Goal: Task Accomplishment & Management: Manage account settings

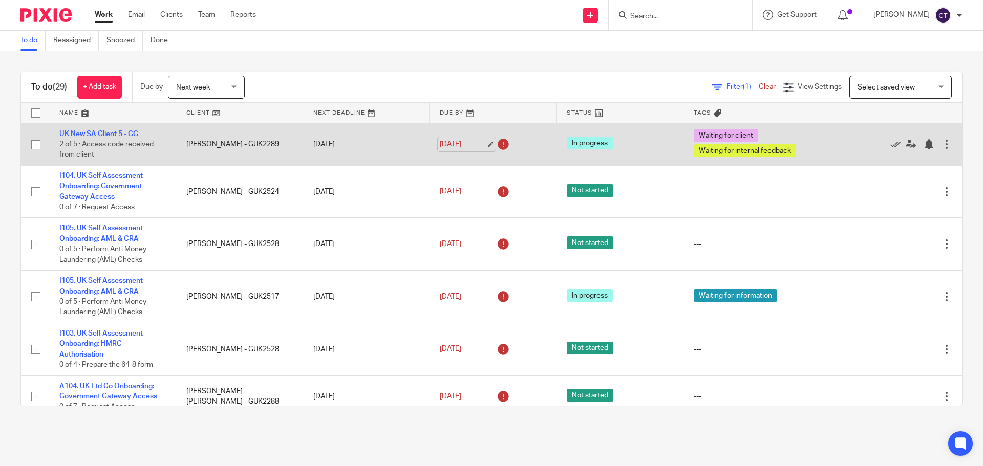
click at [463, 144] on link "[DATE]" at bounding box center [463, 144] width 46 height 11
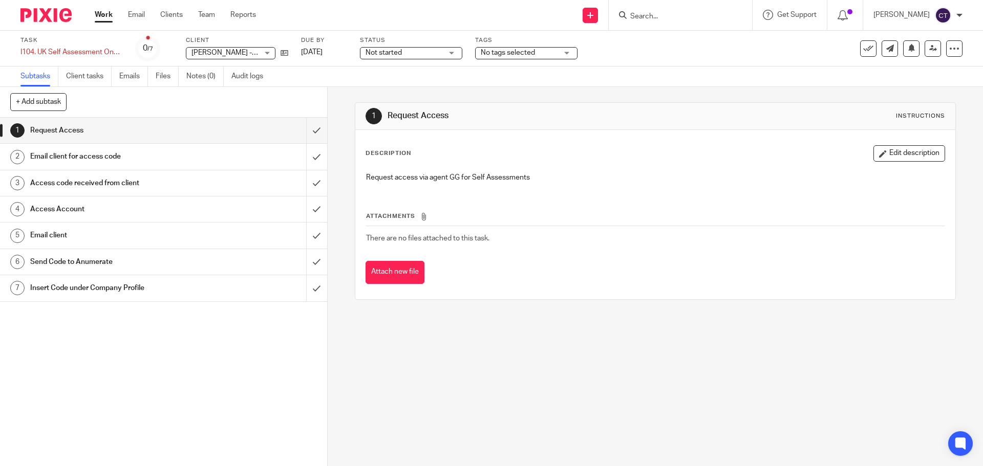
click at [406, 60] on div "Status Not started Not started Not started In progress In review (client) 1" at bounding box center [411, 48] width 102 height 25
click at [419, 52] on span "Not started" at bounding box center [404, 53] width 77 height 11
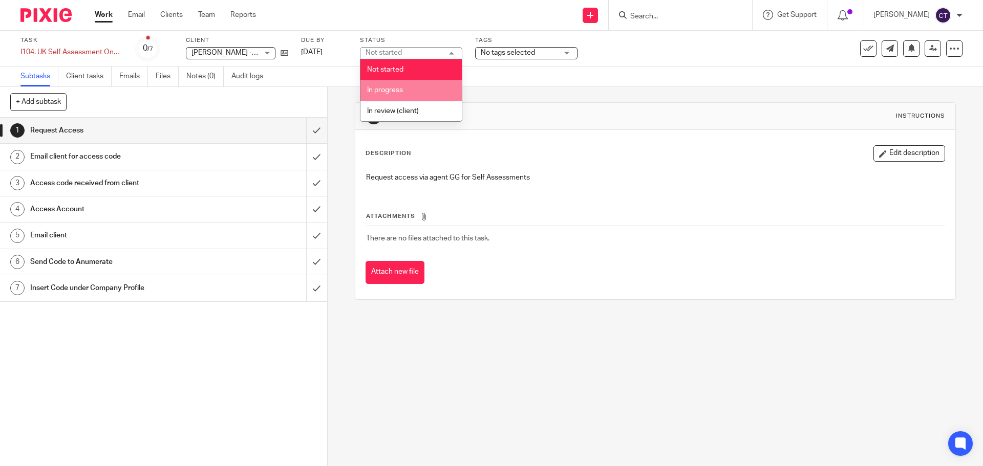
click at [425, 94] on li "In progress" at bounding box center [410, 90] width 101 height 21
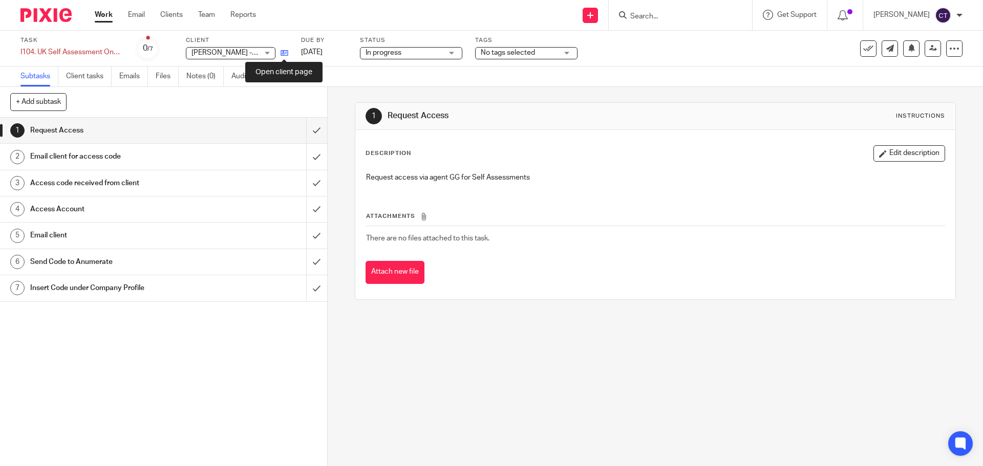
click at [288, 54] on icon at bounding box center [285, 53] width 8 height 8
click at [337, 56] on link "9 Oct 2025" at bounding box center [324, 52] width 46 height 11
click at [527, 52] on span "No tags selected" at bounding box center [508, 52] width 54 height 7
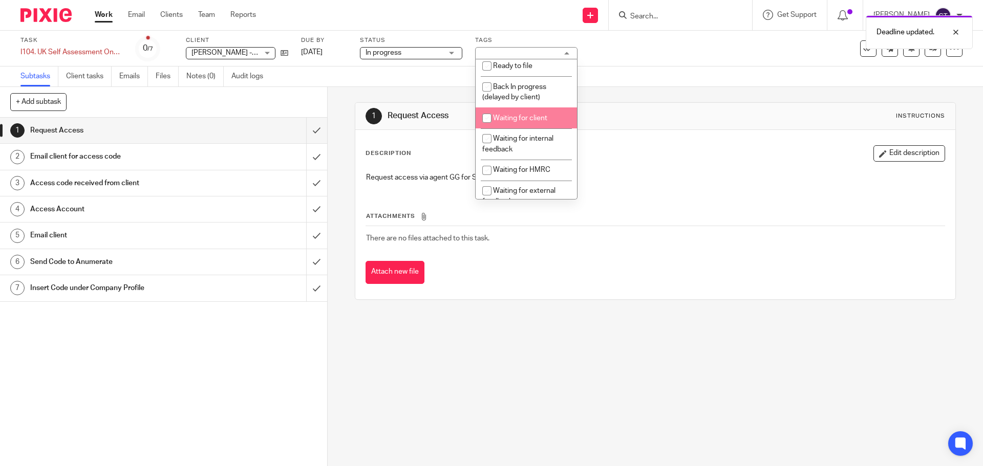
scroll to position [51, 0]
click at [535, 117] on li "Waiting for client" at bounding box center [526, 111] width 101 height 21
checkbox input "true"
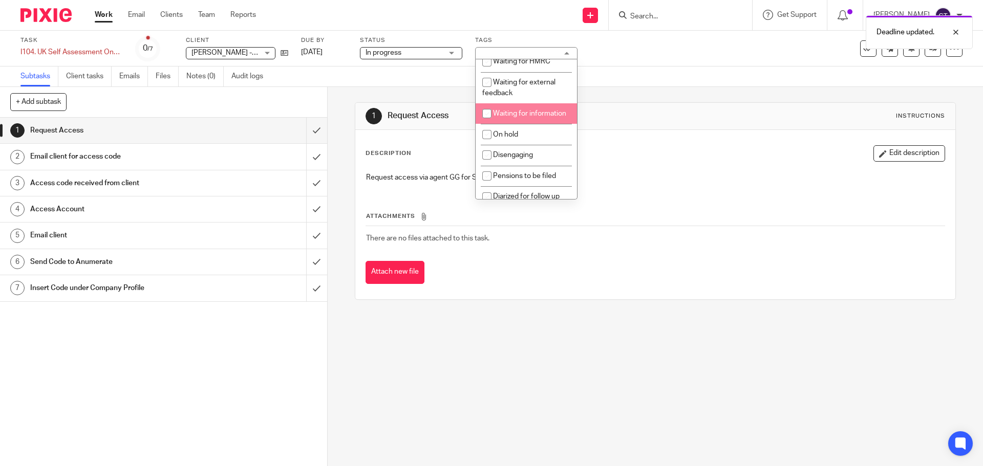
click at [524, 124] on li "Waiting for information" at bounding box center [526, 113] width 101 height 21
checkbox input "true"
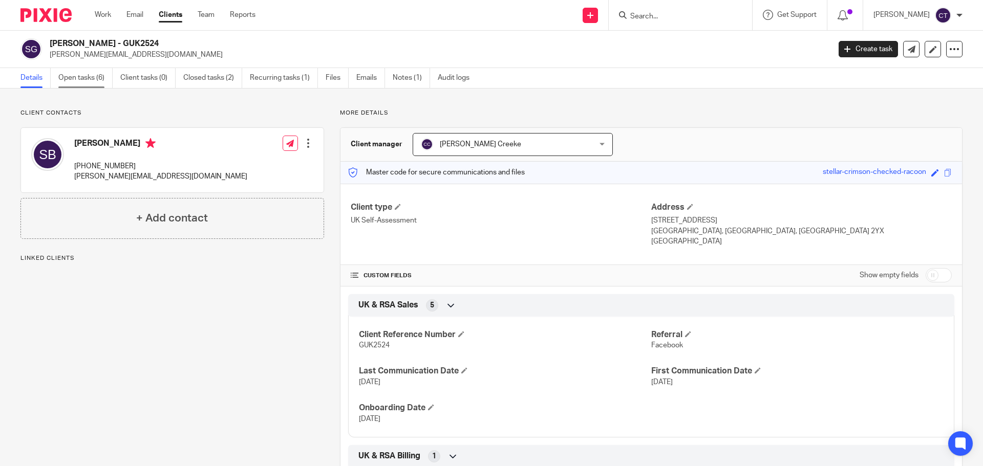
click at [79, 79] on link "Open tasks (6)" at bounding box center [85, 78] width 54 height 20
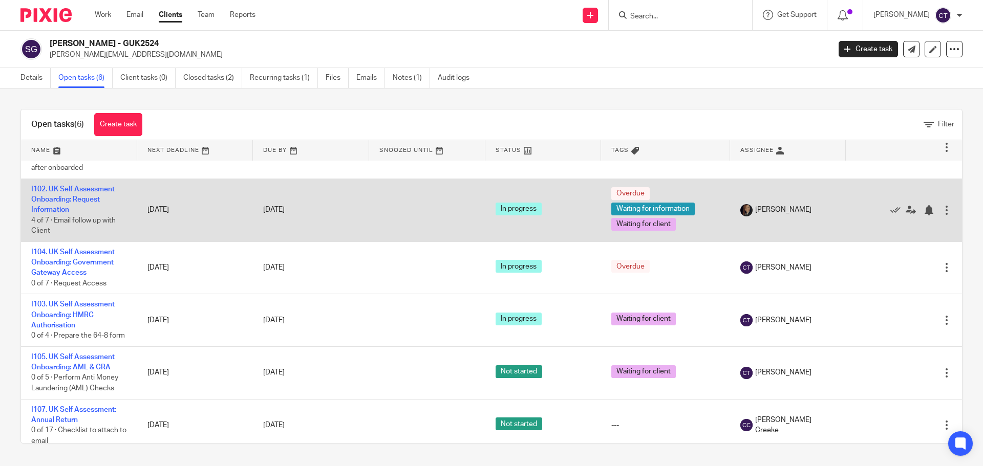
scroll to position [51, 0]
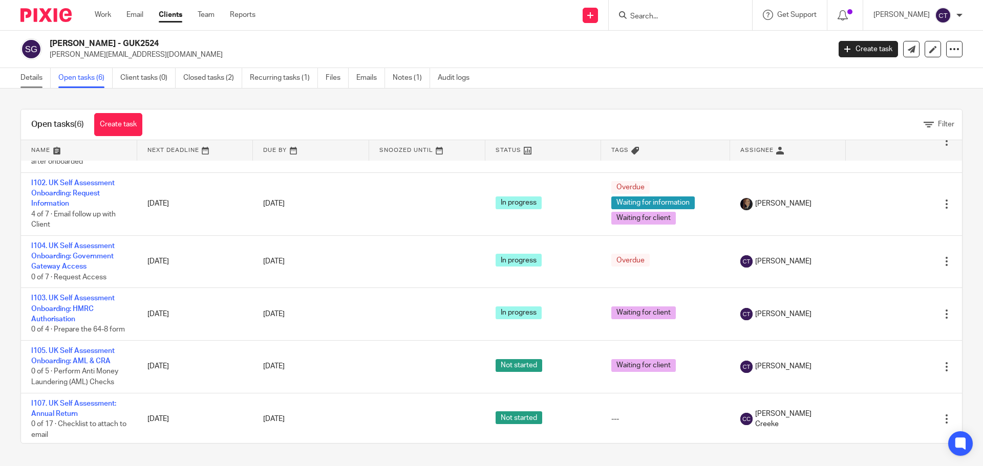
click at [29, 76] on link "Details" at bounding box center [35, 78] width 30 height 20
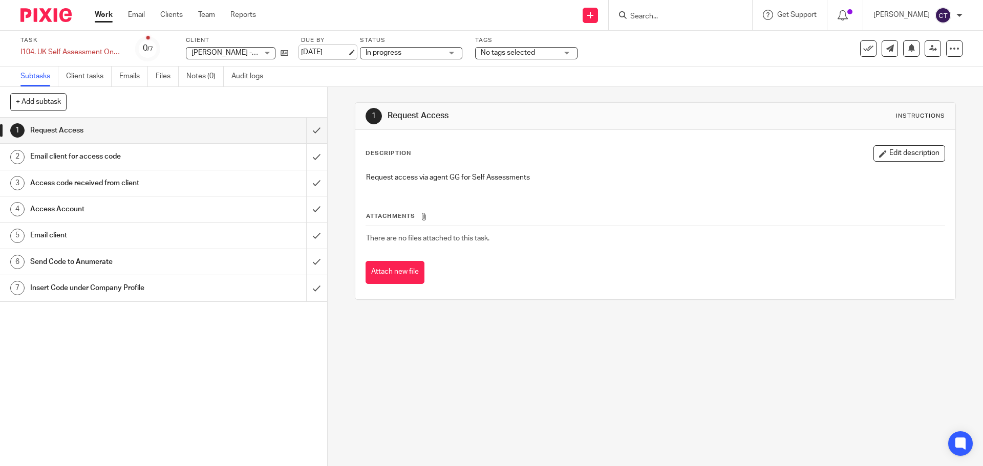
click at [334, 52] on link "[DATE]" at bounding box center [324, 52] width 46 height 11
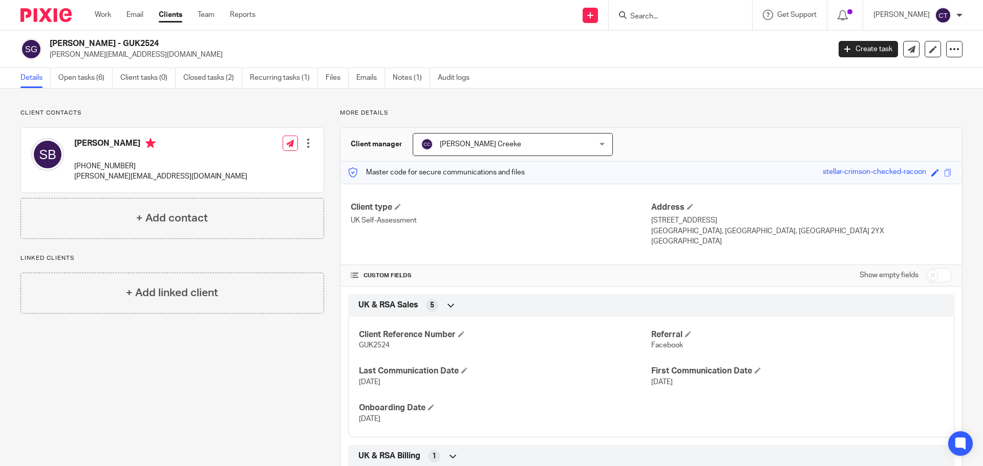
drag, startPoint x: 98, startPoint y: 42, endPoint x: 50, endPoint y: 42, distance: 48.6
click at [50, 42] on h2 "[PERSON_NAME] - GUK2524" at bounding box center [359, 43] width 619 height 11
copy h2 "Shresti Bijou"
click at [402, 76] on link "Notes (1)" at bounding box center [411, 78] width 37 height 20
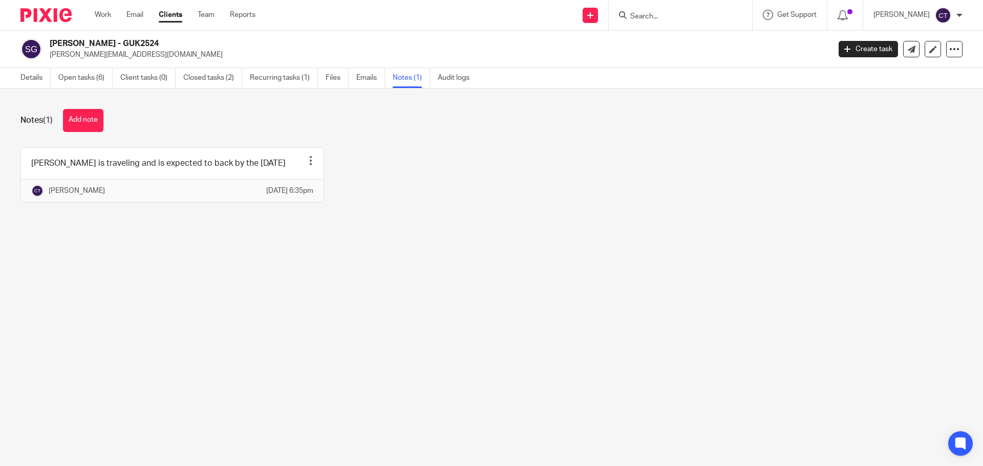
drag, startPoint x: 69, startPoint y: 119, endPoint x: 73, endPoint y: 122, distance: 5.5
click at [69, 119] on button "Add note" at bounding box center [83, 120] width 40 height 23
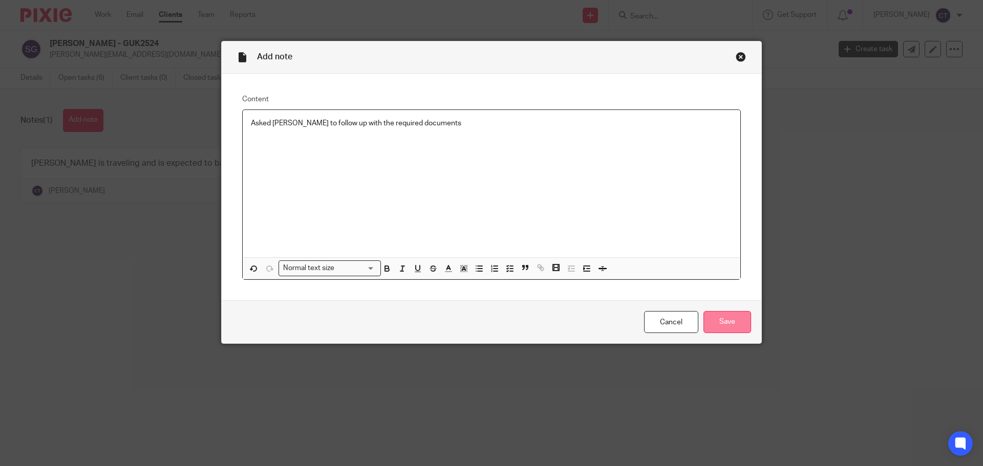
click at [722, 321] on input "Save" at bounding box center [727, 322] width 48 height 22
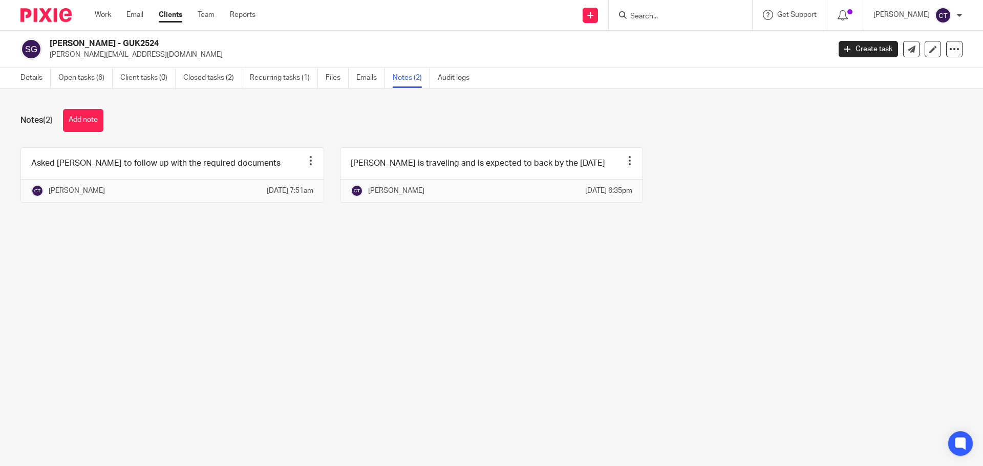
paste input "Solbeck"
type input "Solbeck"
click at [658, 45] on link at bounding box center [713, 44] width 173 height 24
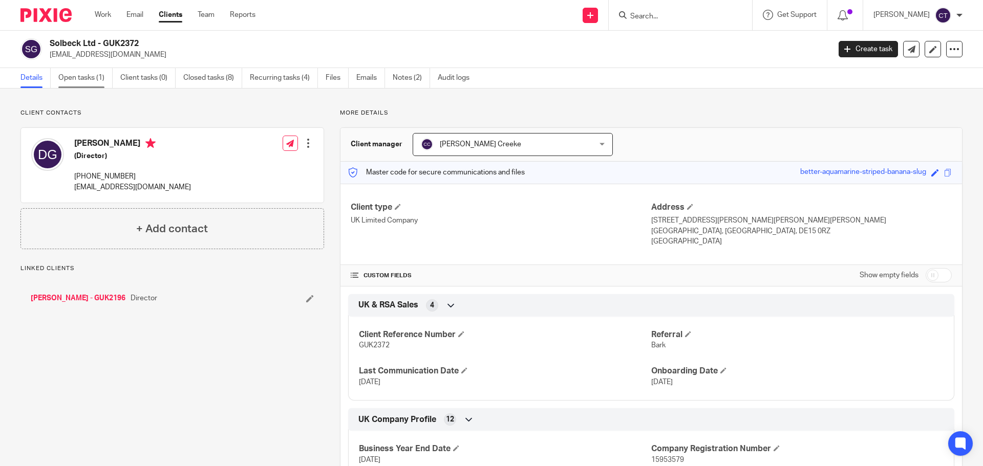
click at [92, 80] on link "Open tasks (1)" at bounding box center [85, 78] width 54 height 20
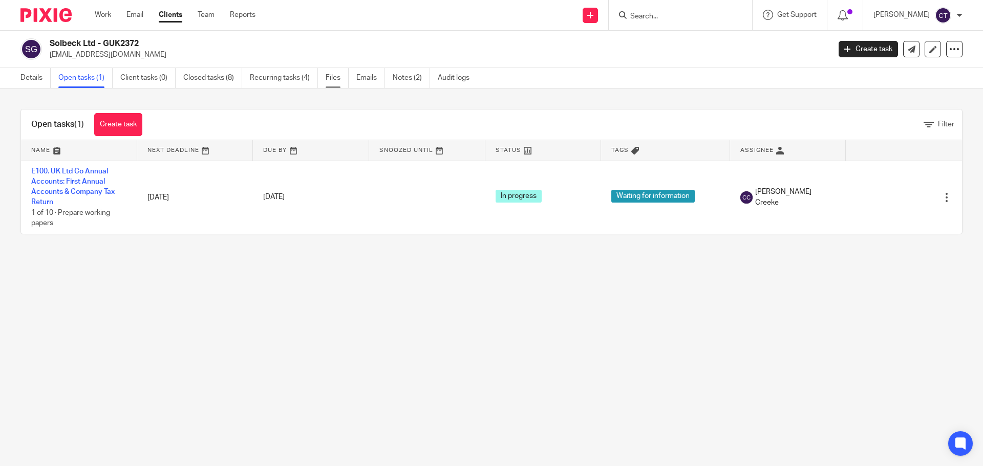
click at [336, 79] on link "Files" at bounding box center [337, 78] width 23 height 20
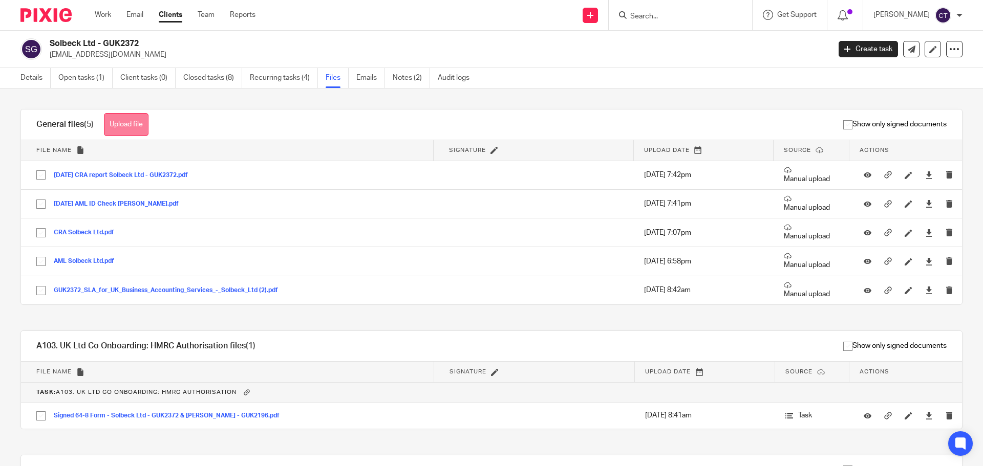
click at [146, 123] on button "Upload file" at bounding box center [126, 124] width 45 height 23
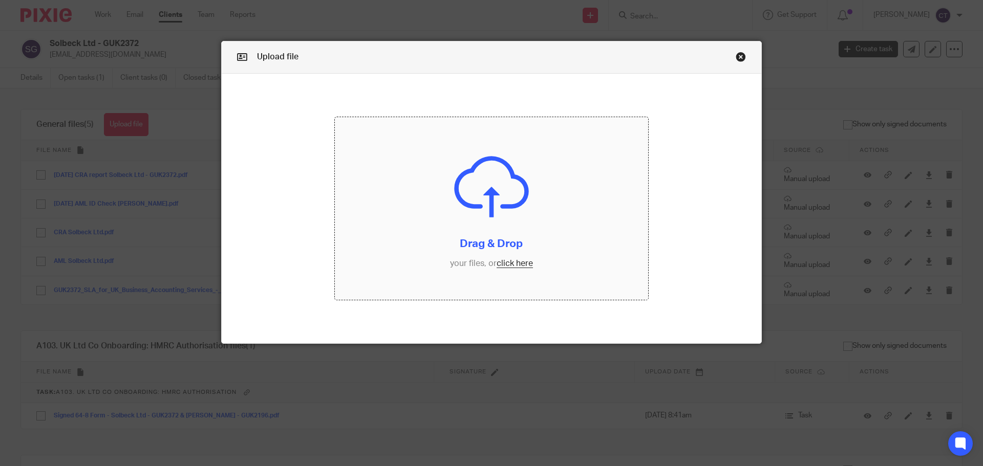
click at [442, 176] on input "file" at bounding box center [492, 208] width 314 height 183
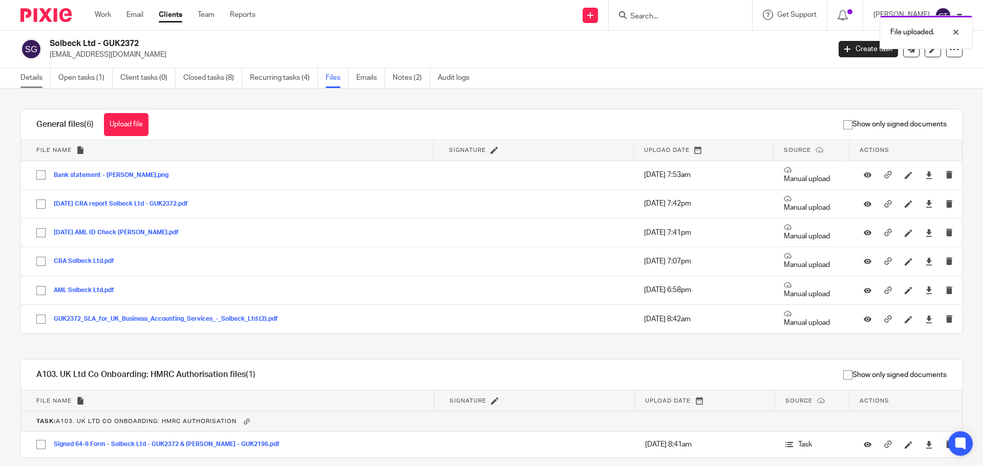
click at [26, 75] on link "Details" at bounding box center [35, 78] width 30 height 20
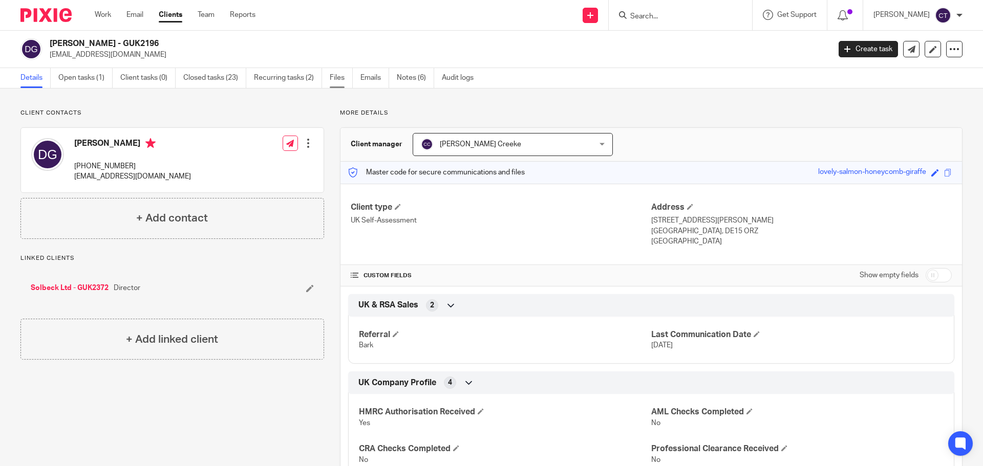
click at [341, 79] on link "Files" at bounding box center [341, 78] width 23 height 20
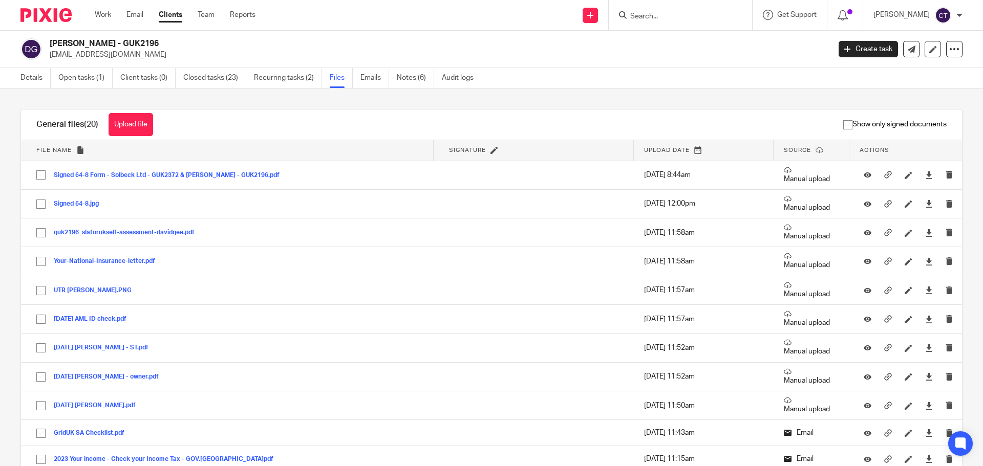
click at [140, 120] on button "Upload file" at bounding box center [131, 124] width 45 height 23
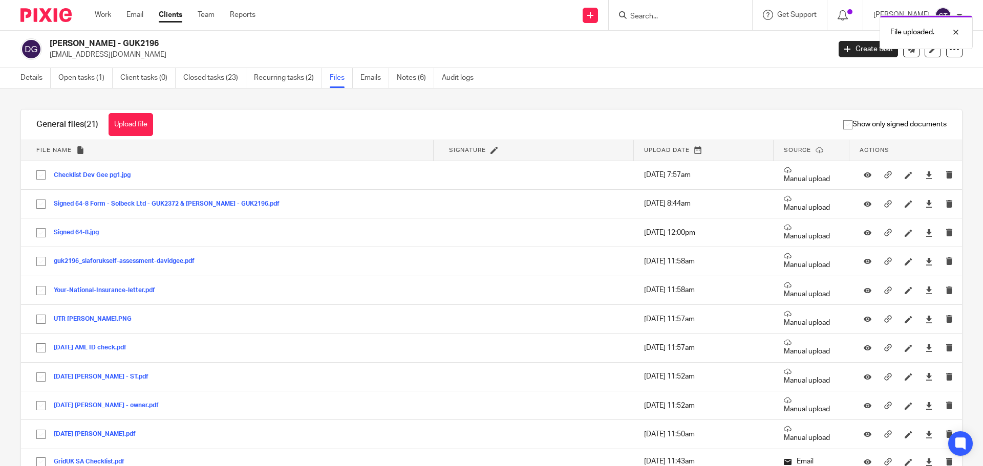
drag, startPoint x: 113, startPoint y: 125, endPoint x: 369, endPoint y: 125, distance: 256.0
click at [114, 125] on button "Upload file" at bounding box center [131, 124] width 45 height 23
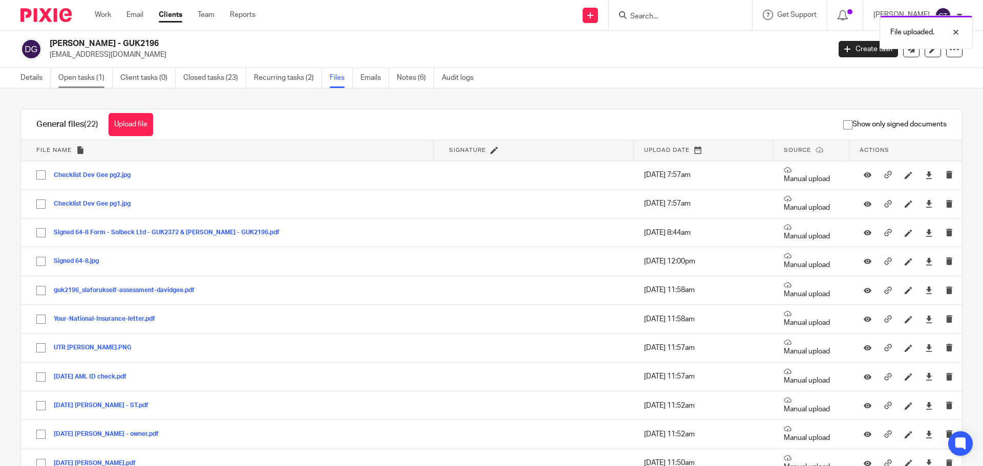
click at [71, 79] on link "Open tasks (1)" at bounding box center [85, 78] width 54 height 20
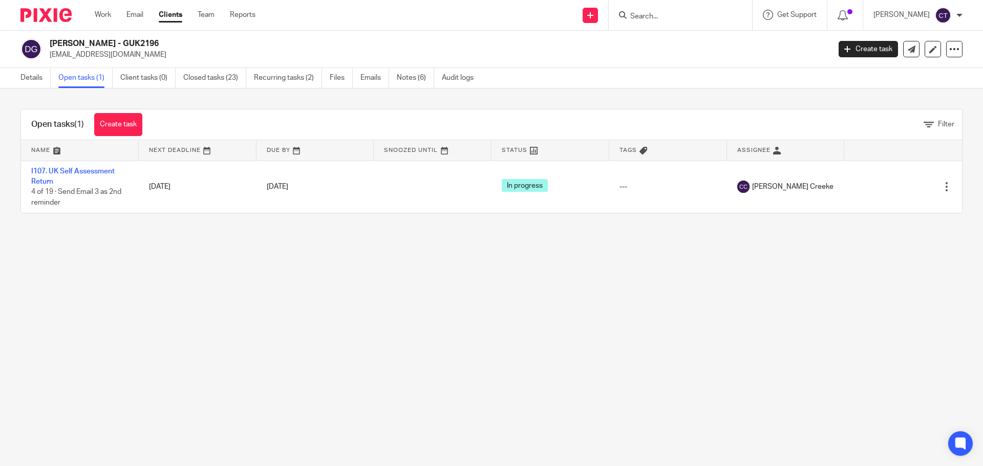
drag, startPoint x: 336, startPoint y: 80, endPoint x: 397, endPoint y: 90, distance: 61.7
click at [336, 80] on link "Files" at bounding box center [341, 78] width 23 height 20
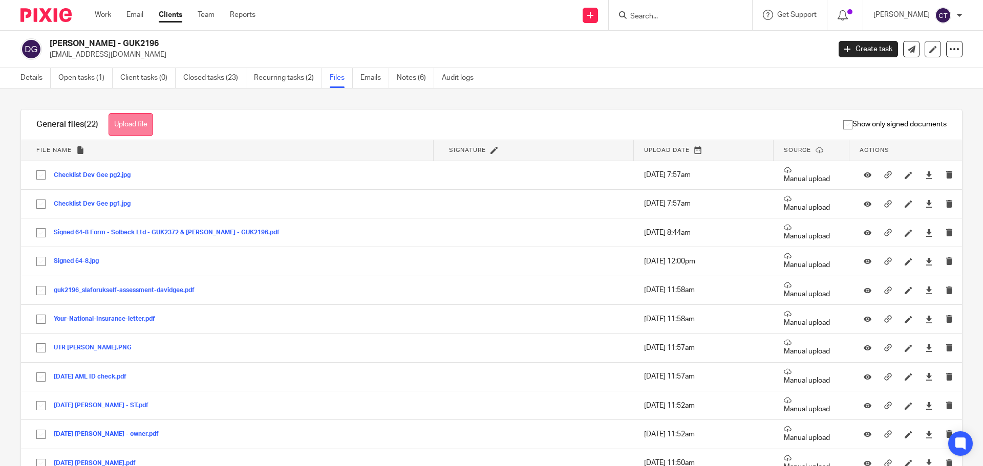
click at [138, 122] on button "Upload file" at bounding box center [131, 124] width 45 height 23
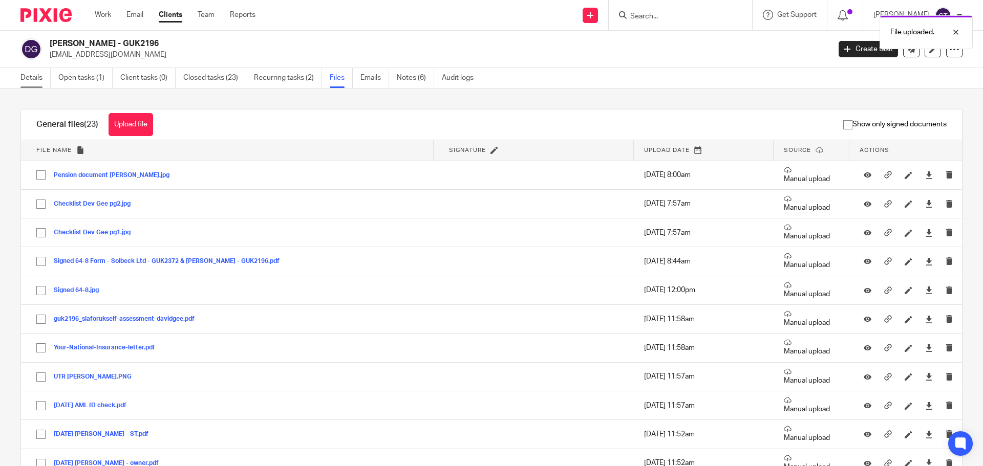
click at [27, 76] on link "Details" at bounding box center [35, 78] width 30 height 20
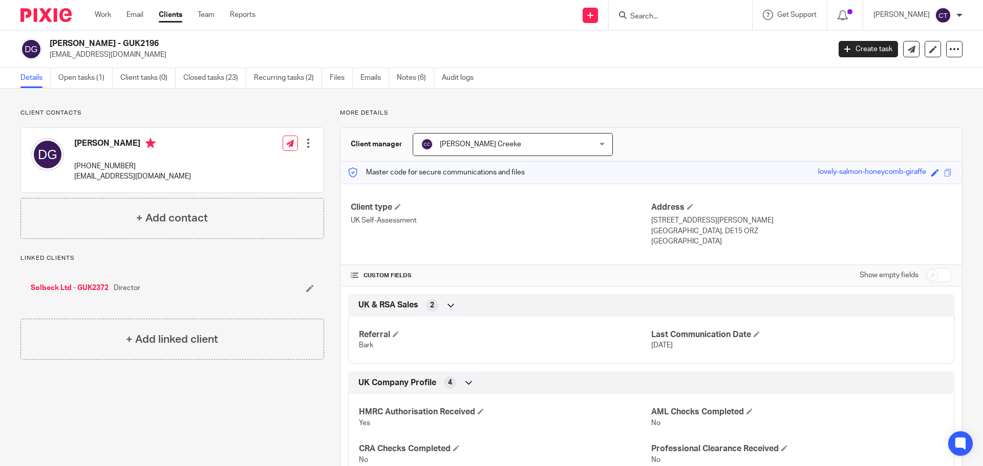
click at [940, 280] on input "checkbox" at bounding box center [939, 275] width 26 height 14
checkbox input "true"
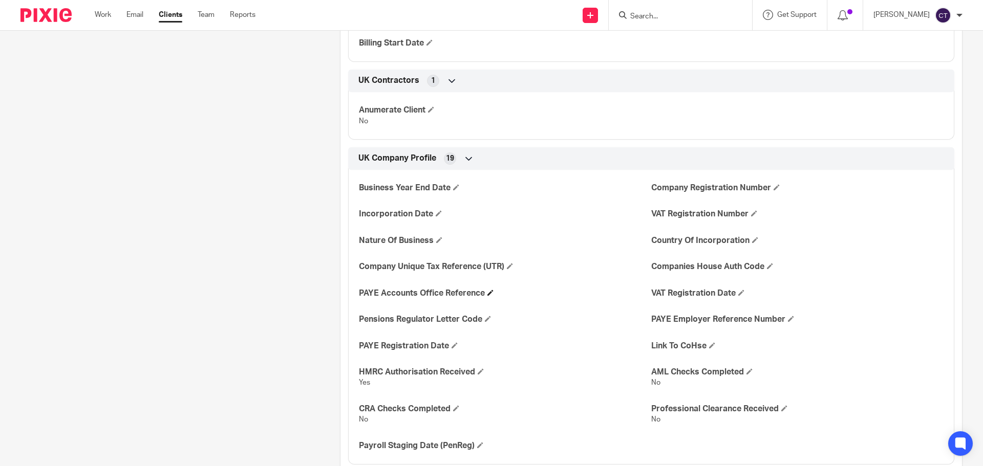
scroll to position [512, 0]
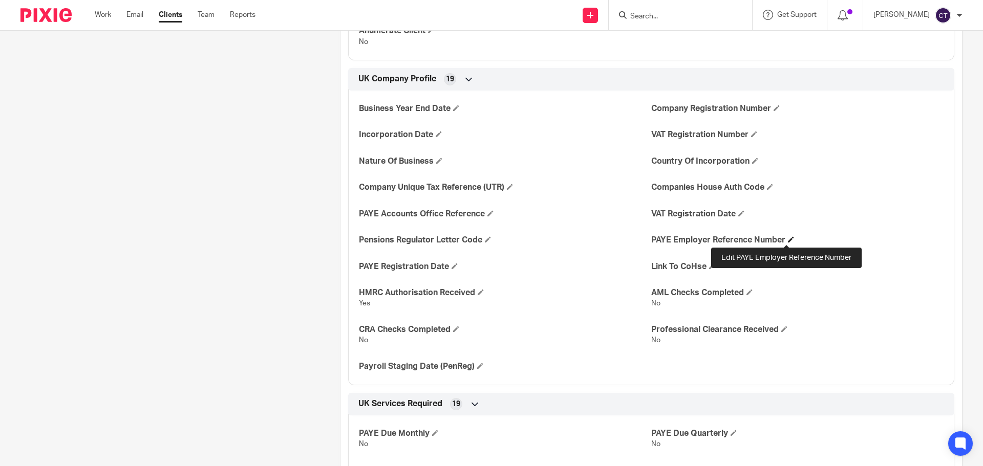
click at [788, 238] on span at bounding box center [791, 240] width 6 height 6
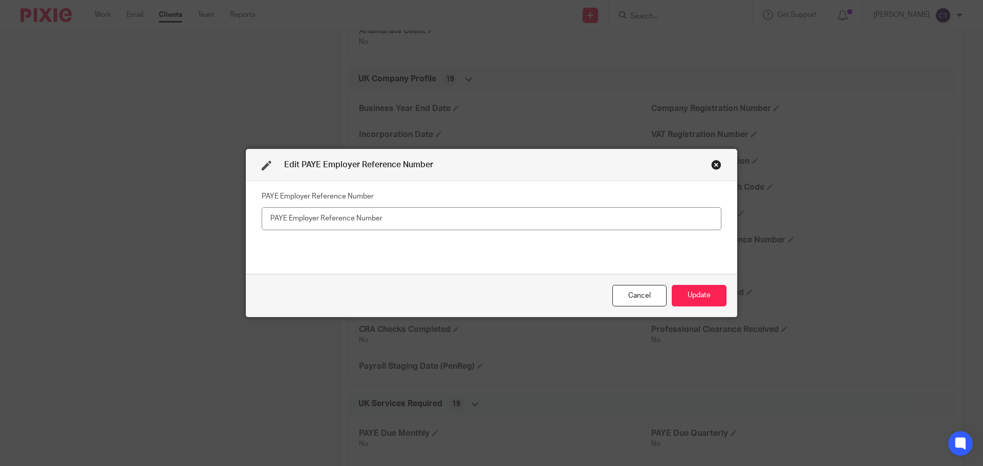
click at [482, 226] on input "text" at bounding box center [492, 218] width 460 height 23
click at [612, 300] on div "Cancel" at bounding box center [639, 296] width 54 height 22
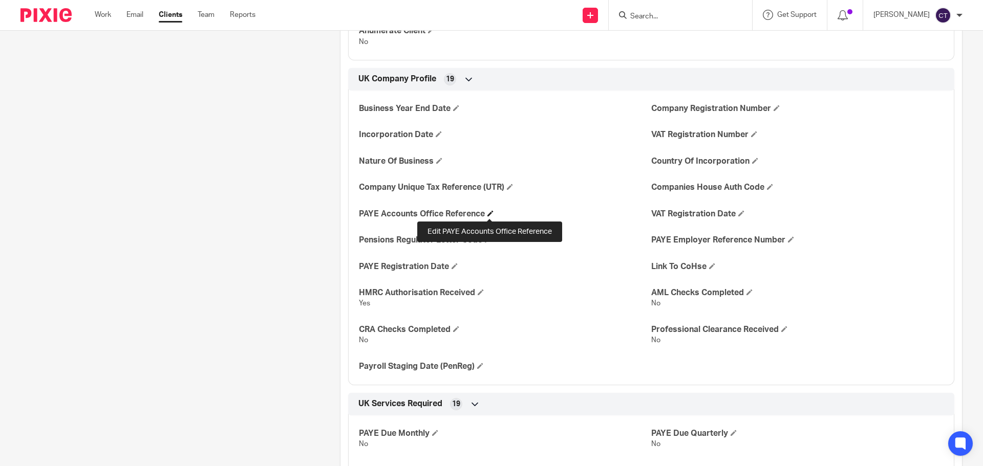
click at [490, 213] on span at bounding box center [490, 213] width 6 height 6
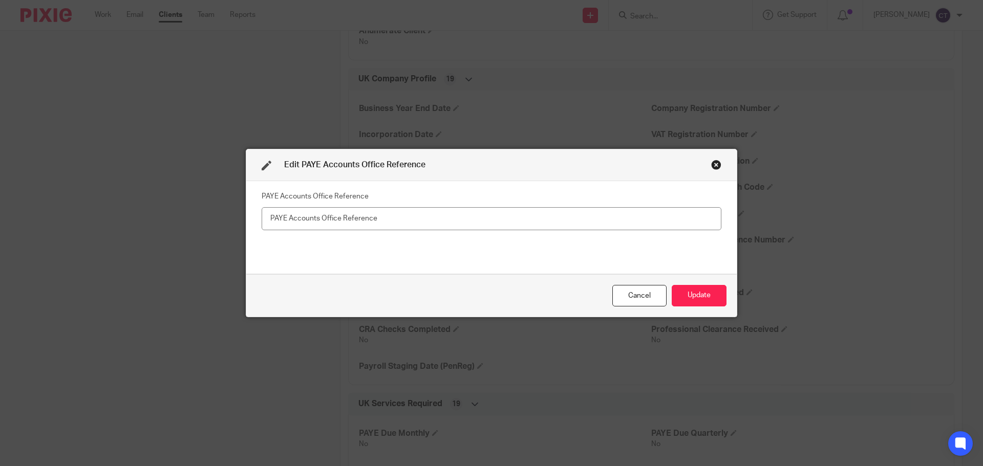
click at [448, 219] on input "text" at bounding box center [492, 218] width 460 height 23
type input "475/ya59014"
click at [697, 296] on button "Update" at bounding box center [699, 296] width 55 height 22
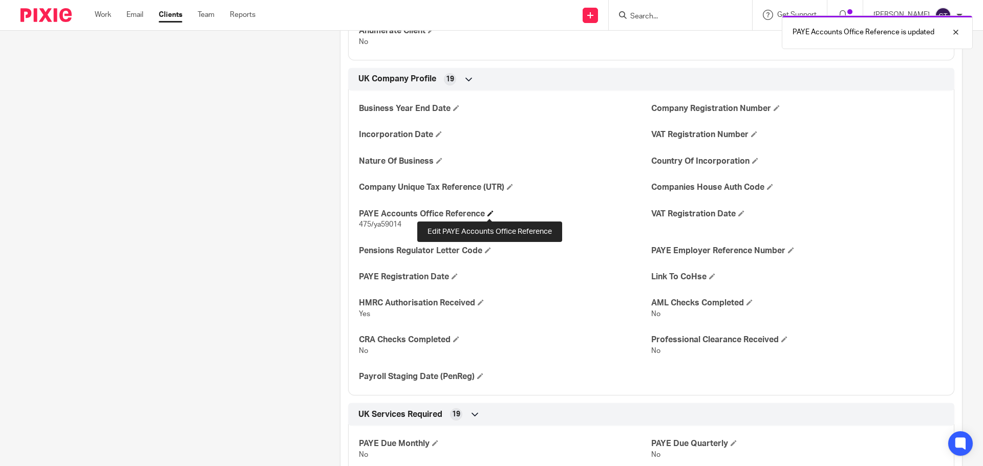
click at [488, 213] on span at bounding box center [490, 213] width 6 height 6
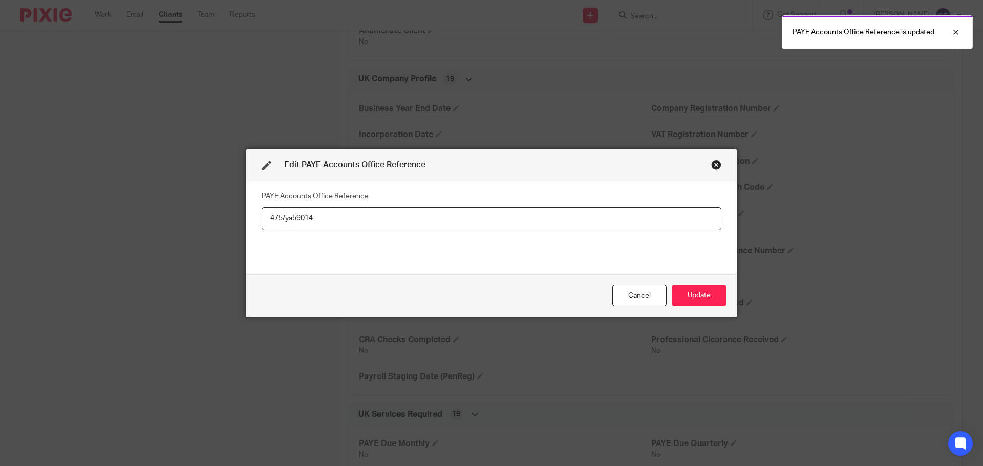
click at [287, 221] on input "475/ya59014" at bounding box center [492, 218] width 460 height 23
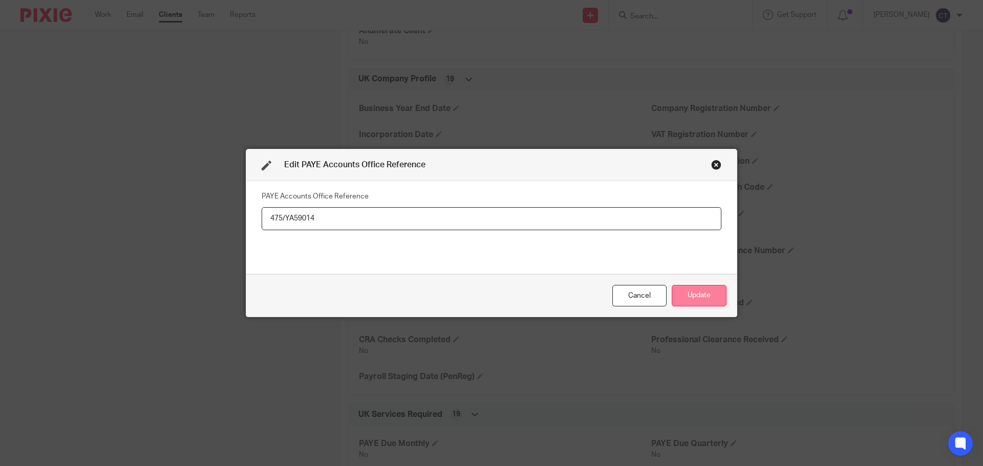
type input "475/YA59014"
click at [710, 295] on button "Update" at bounding box center [699, 296] width 55 height 22
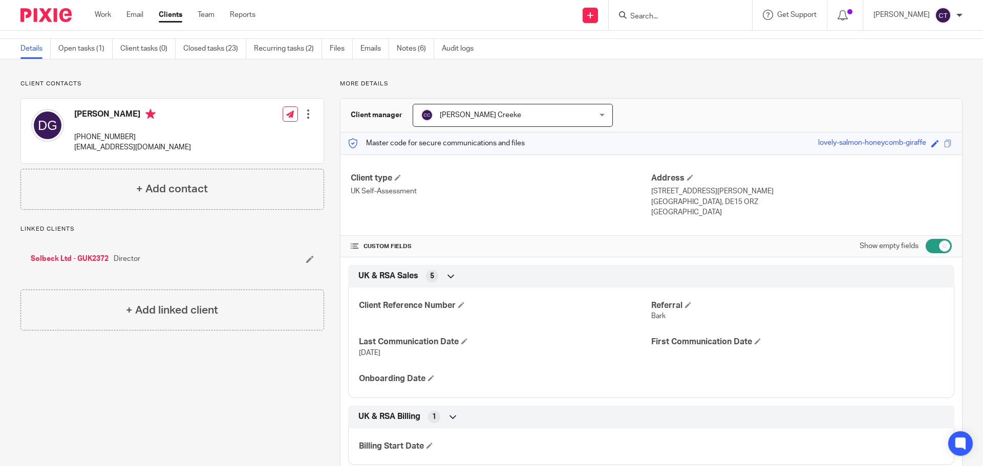
scroll to position [0, 0]
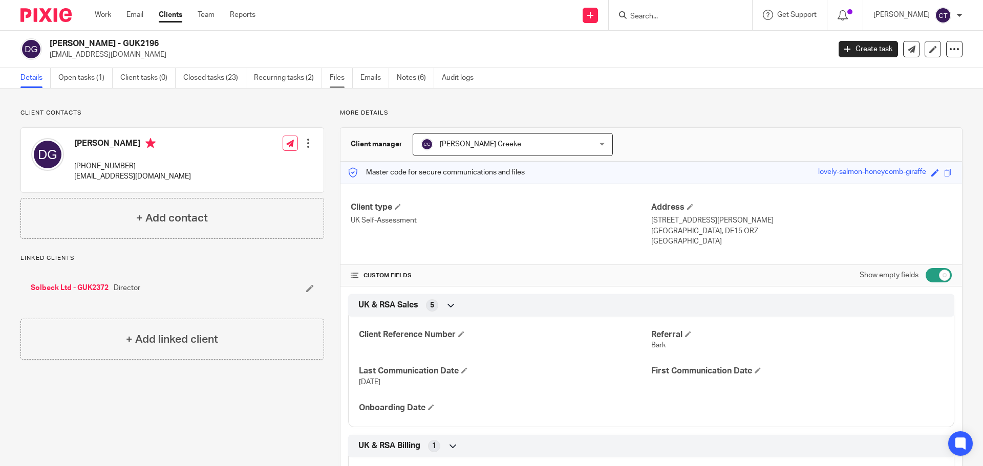
click at [331, 76] on link "Files" at bounding box center [341, 78] width 23 height 20
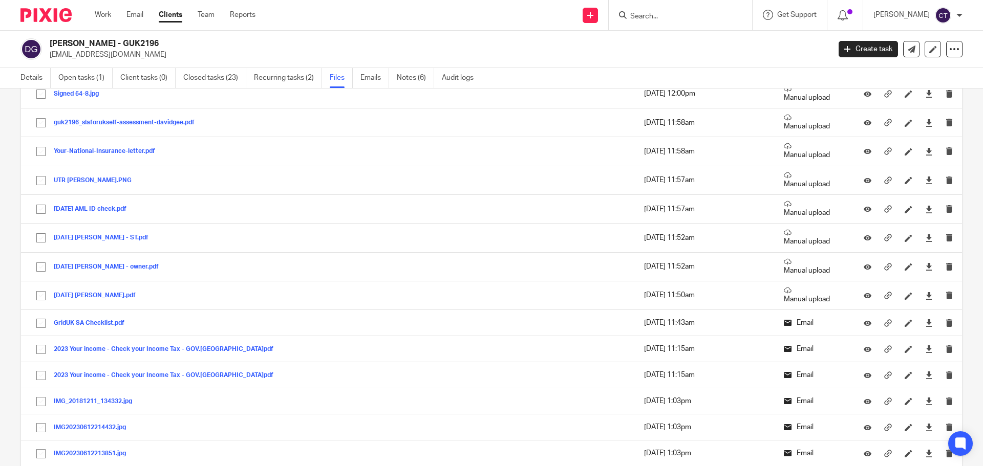
scroll to position [159, 0]
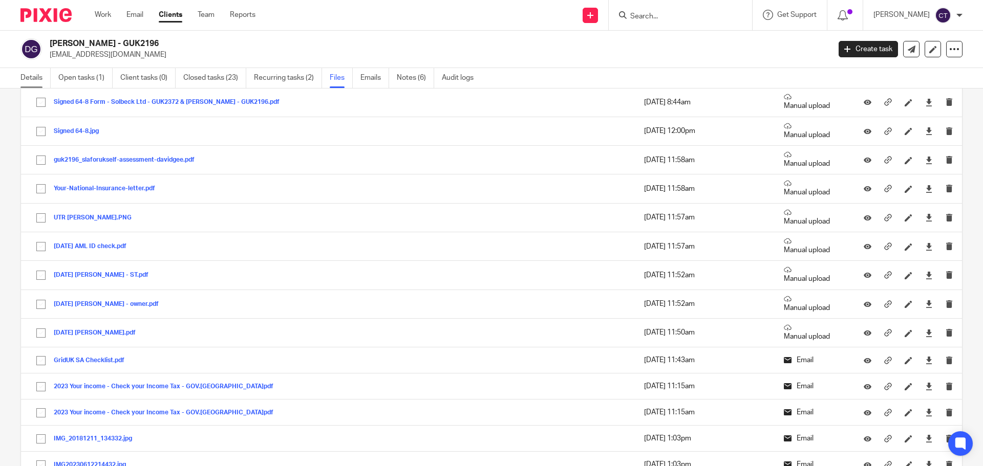
click at [35, 75] on link "Details" at bounding box center [35, 78] width 30 height 20
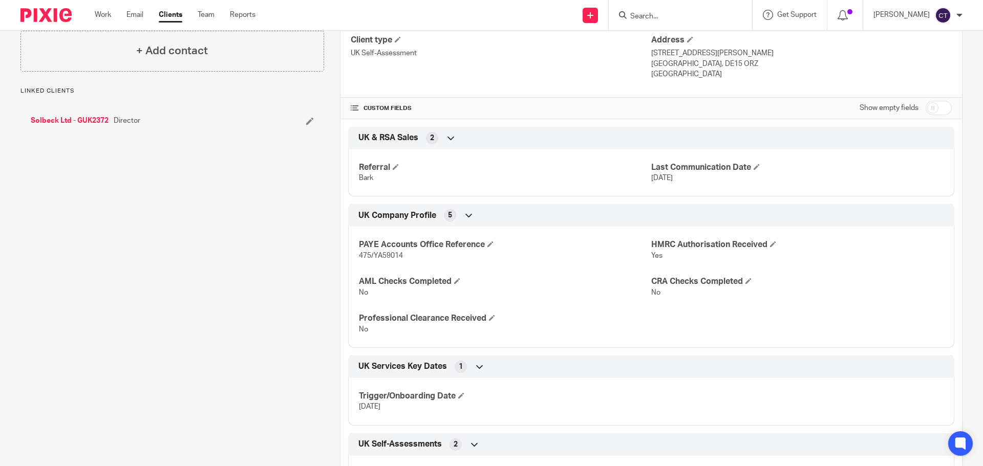
scroll to position [256, 0]
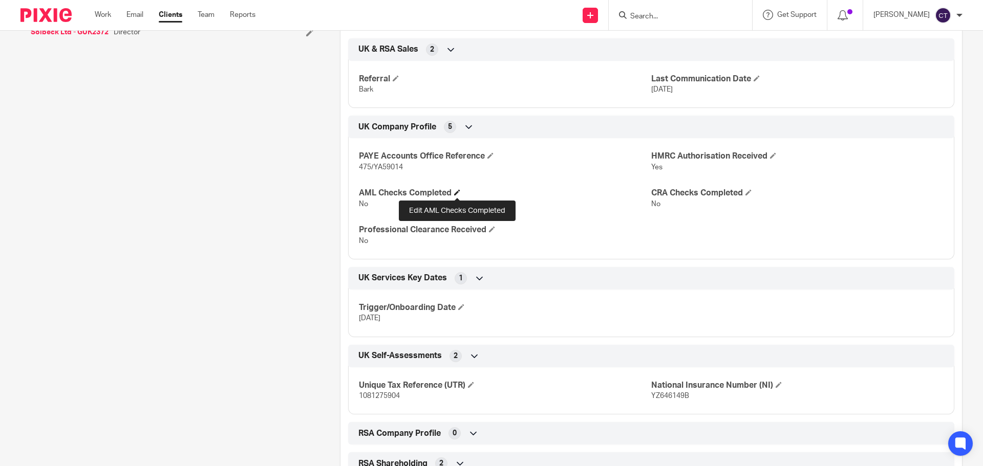
click at [456, 193] on span at bounding box center [457, 192] width 6 height 6
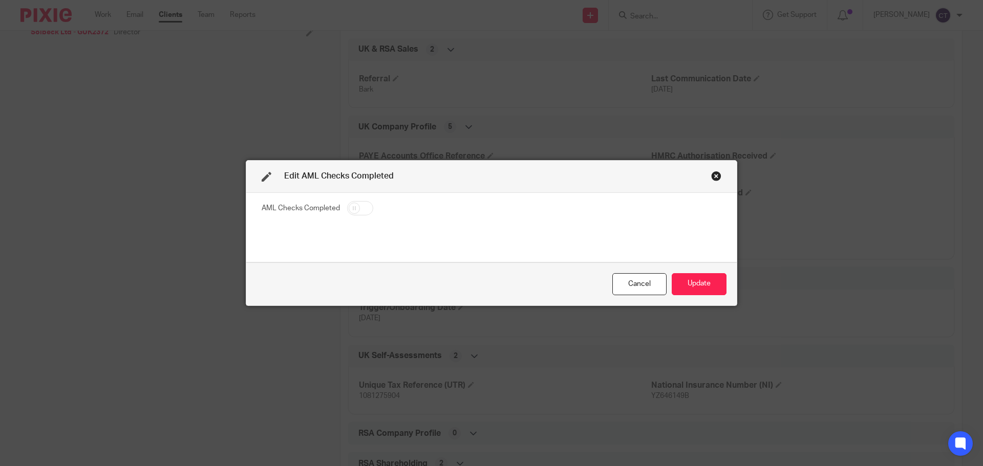
click at [363, 212] on input "checkbox" at bounding box center [360, 208] width 26 height 14
checkbox input "true"
click at [689, 291] on button "Update" at bounding box center [699, 284] width 55 height 22
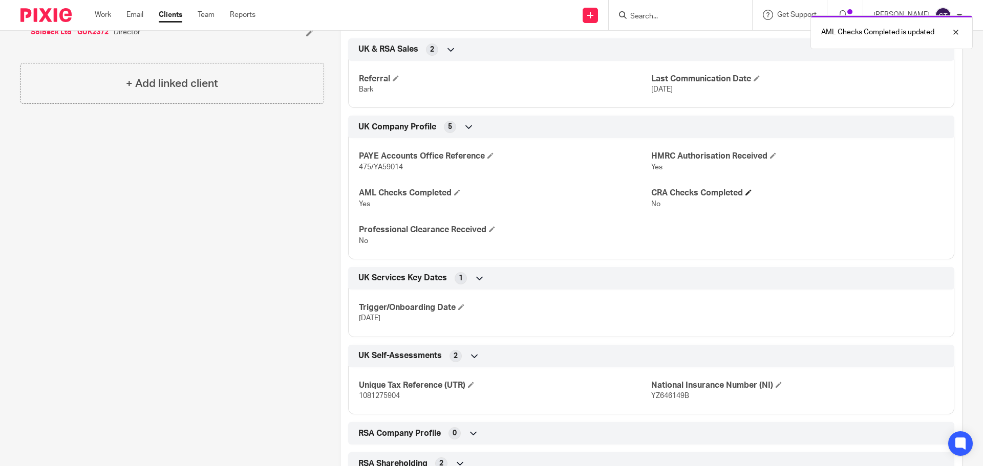
click at [743, 190] on h4 "CRA Checks Completed" at bounding box center [797, 193] width 292 height 11
click at [746, 192] on span at bounding box center [748, 192] width 6 height 6
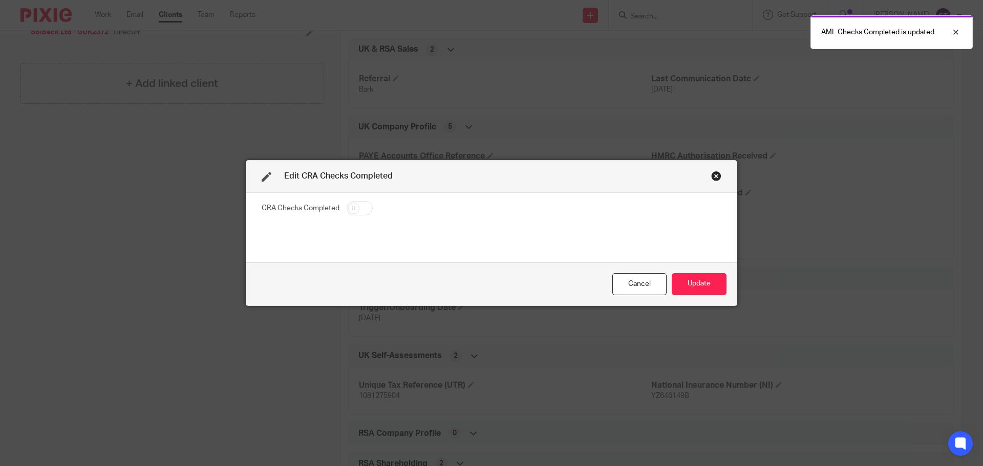
click at [356, 211] on input "checkbox" at bounding box center [360, 208] width 26 height 14
checkbox input "true"
click at [685, 284] on button "Update" at bounding box center [699, 284] width 55 height 22
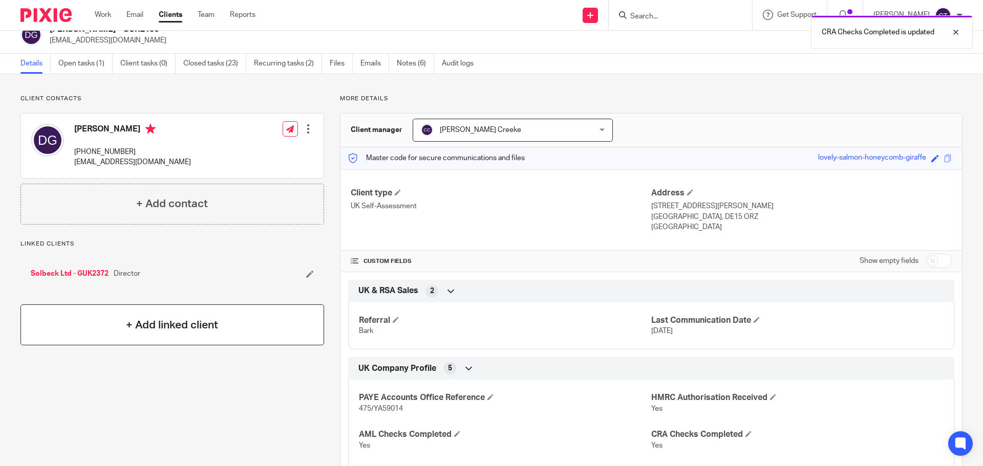
scroll to position [0, 0]
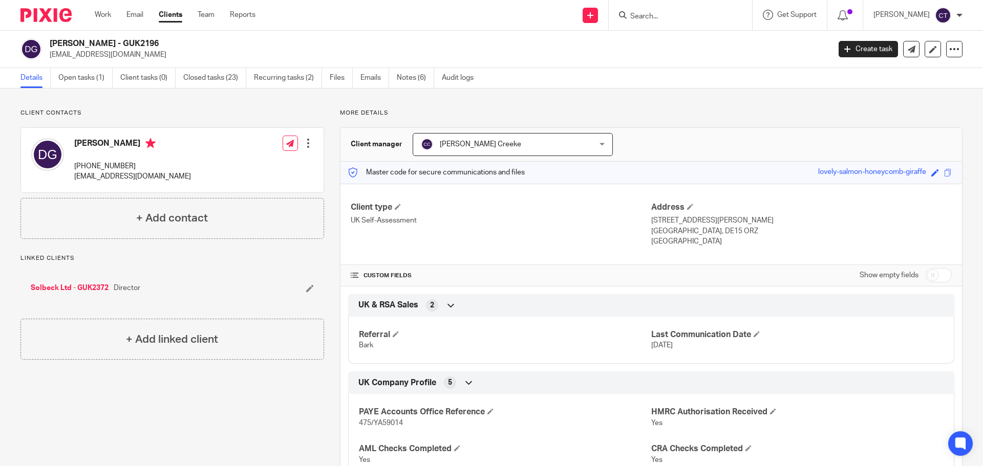
click at [629, 14] on input "Search" at bounding box center [675, 16] width 92 height 9
paste input "Agile Owl:"
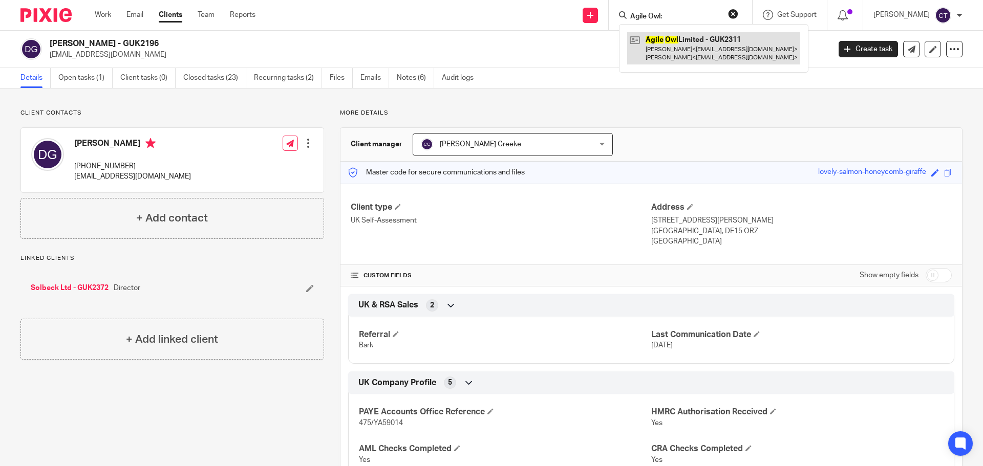
type input "Agile Owl:"
click at [698, 39] on link at bounding box center [713, 48] width 173 height 32
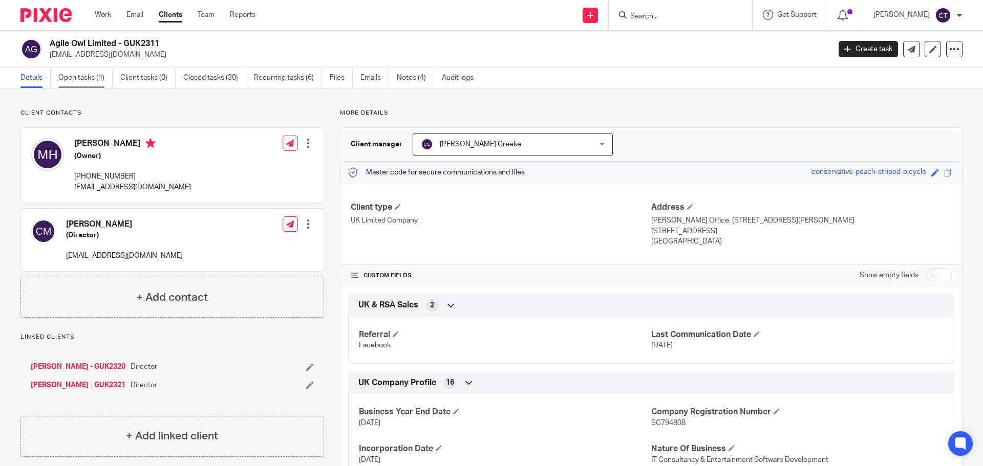
drag, startPoint x: 78, startPoint y: 78, endPoint x: 89, endPoint y: 77, distance: 10.8
click at [78, 78] on link "Open tasks (4)" at bounding box center [85, 78] width 54 height 20
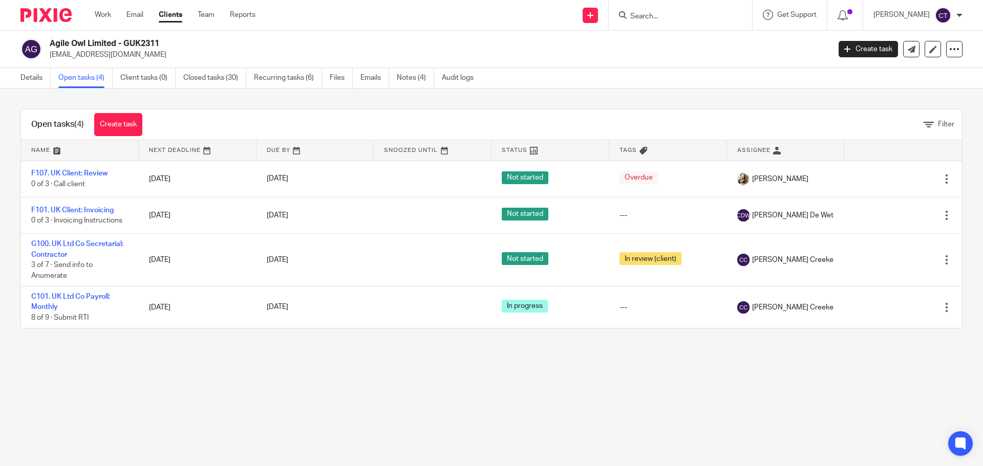
drag, startPoint x: 334, startPoint y: 82, endPoint x: 713, endPoint y: 42, distance: 381.0
click at [335, 82] on link "Files" at bounding box center [341, 78] width 23 height 20
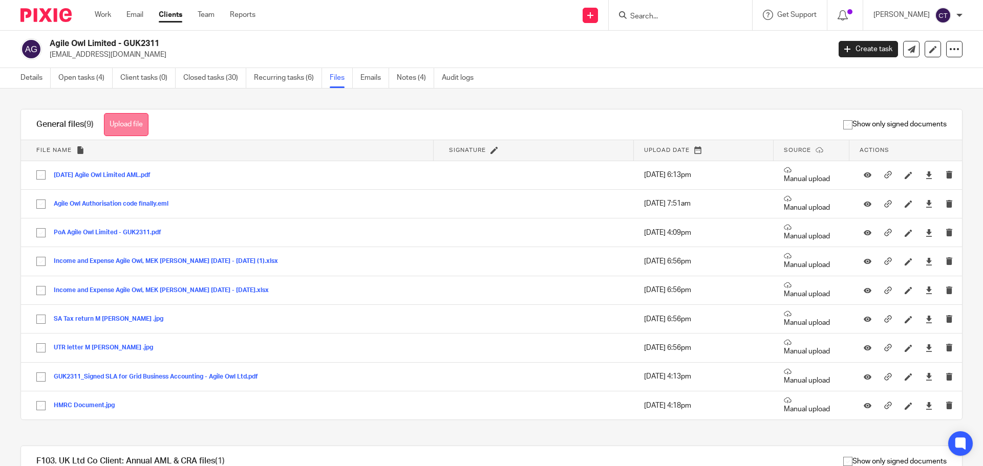
click at [125, 126] on button "Upload file" at bounding box center [126, 124] width 45 height 23
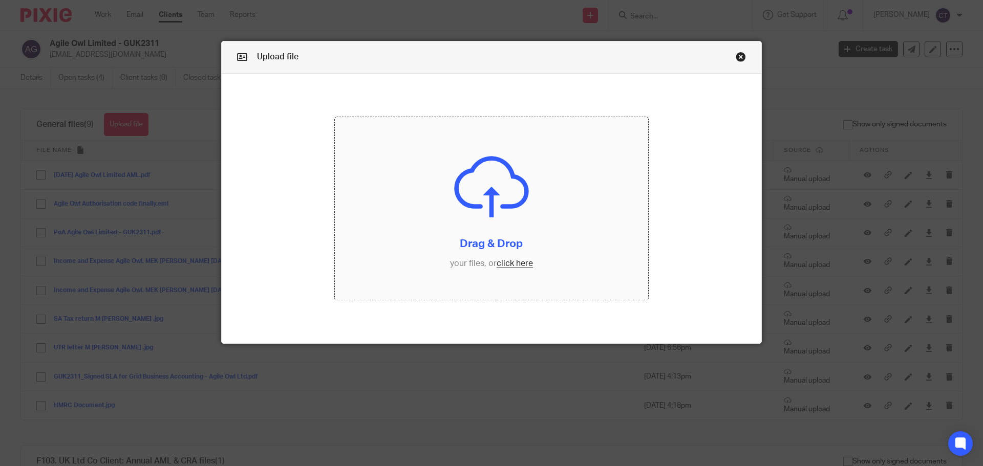
click at [541, 173] on input "file" at bounding box center [492, 208] width 314 height 183
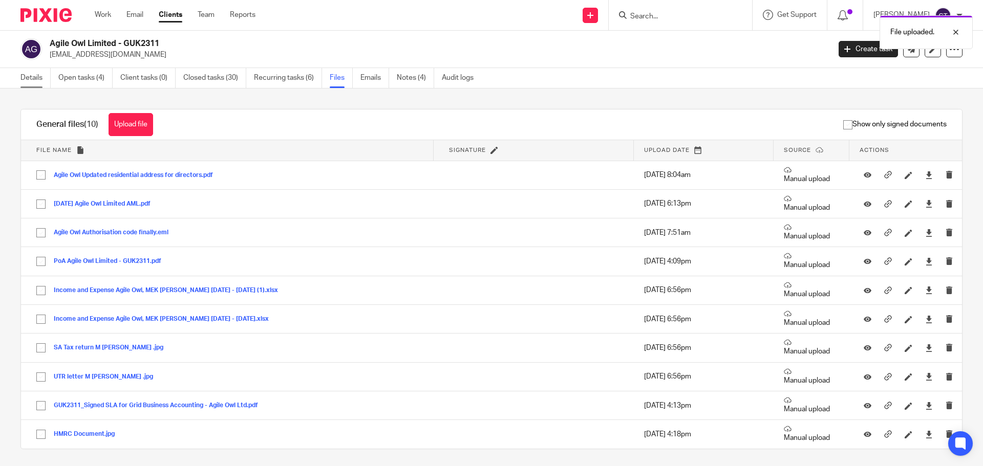
click at [34, 75] on link "Details" at bounding box center [35, 78] width 30 height 20
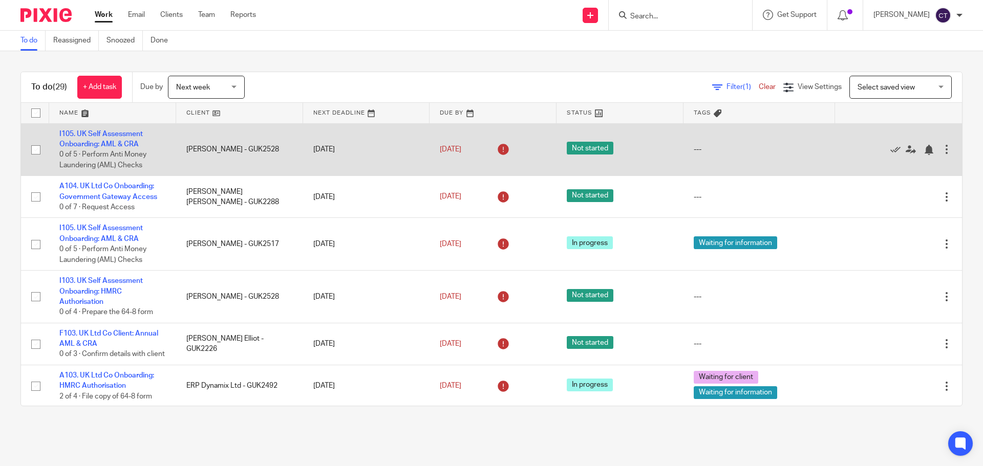
click at [128, 138] on td "I105. UK Self Assessment Onboarding: AML & CRA 0 of 5 · Perform Anti Money Laun…" at bounding box center [112, 149] width 127 height 53
drag, startPoint x: 128, startPoint y: 138, endPoint x: 90, endPoint y: 144, distance: 38.9
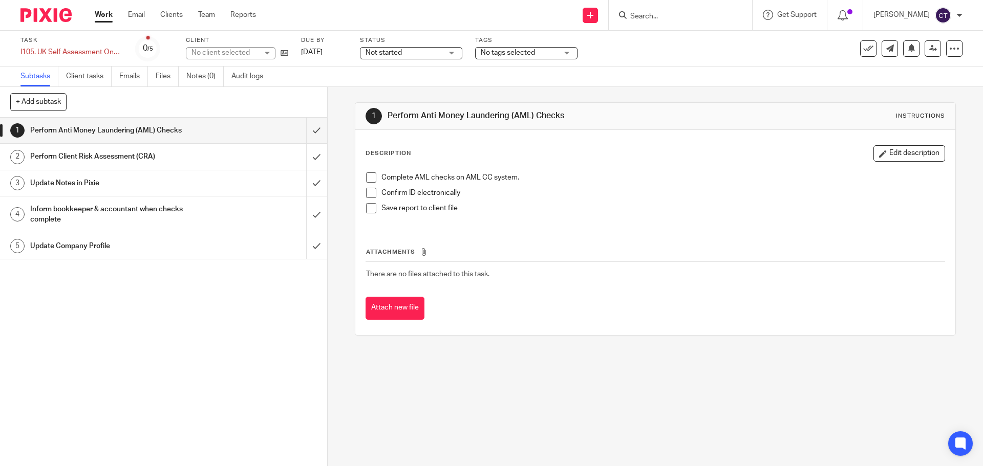
click at [416, 50] on span "Not started" at bounding box center [404, 53] width 77 height 11
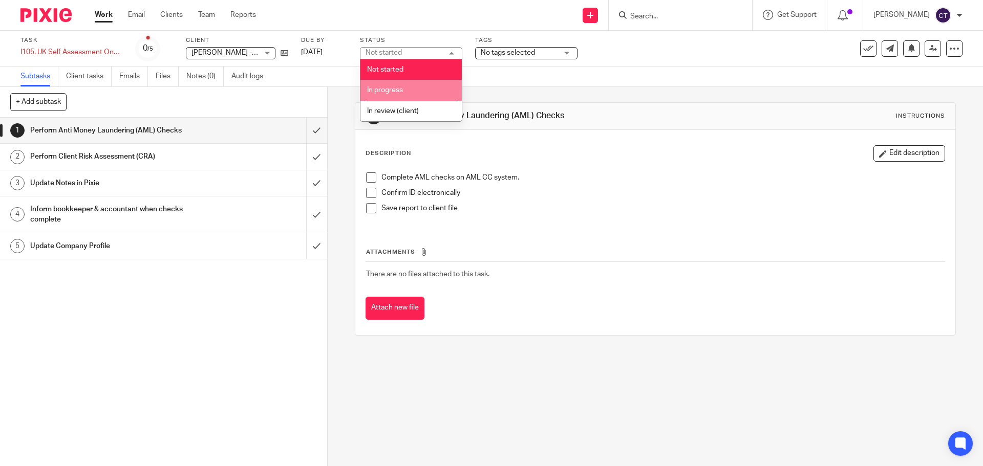
click at [415, 83] on li "In progress" at bounding box center [410, 90] width 101 height 21
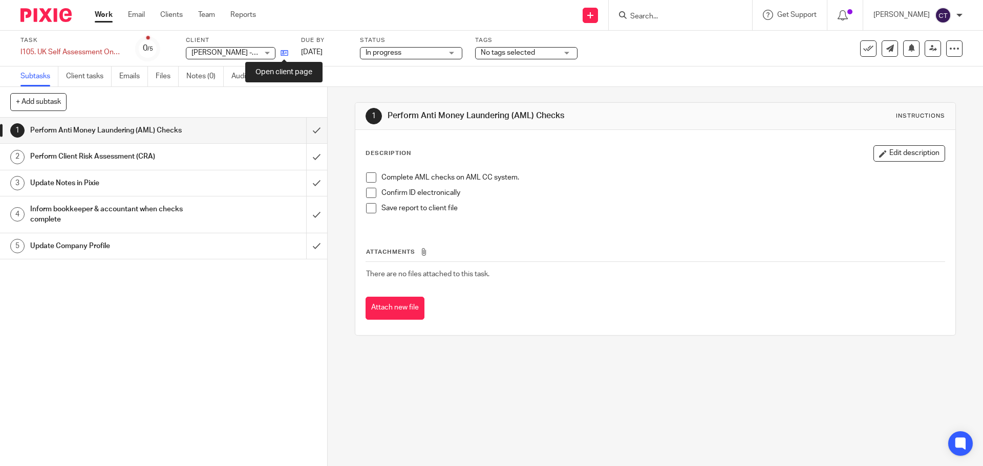
click at [283, 53] on icon at bounding box center [285, 53] width 8 height 8
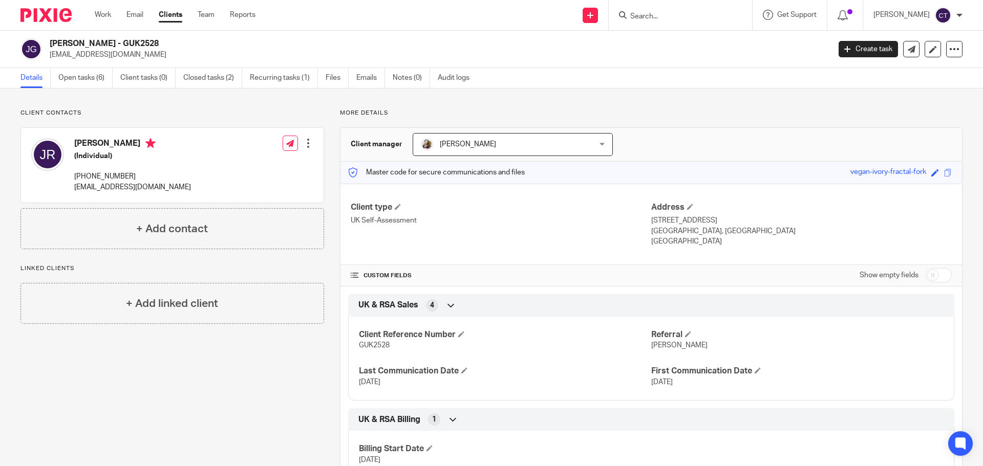
drag, startPoint x: 135, startPoint y: 41, endPoint x: 40, endPoint y: 41, distance: 94.7
click at [40, 41] on div "[PERSON_NAME] - GUK2528 [EMAIL_ADDRESS][DOMAIN_NAME]" at bounding box center [421, 49] width 803 height 22
click at [339, 80] on link "Files" at bounding box center [337, 78] width 23 height 20
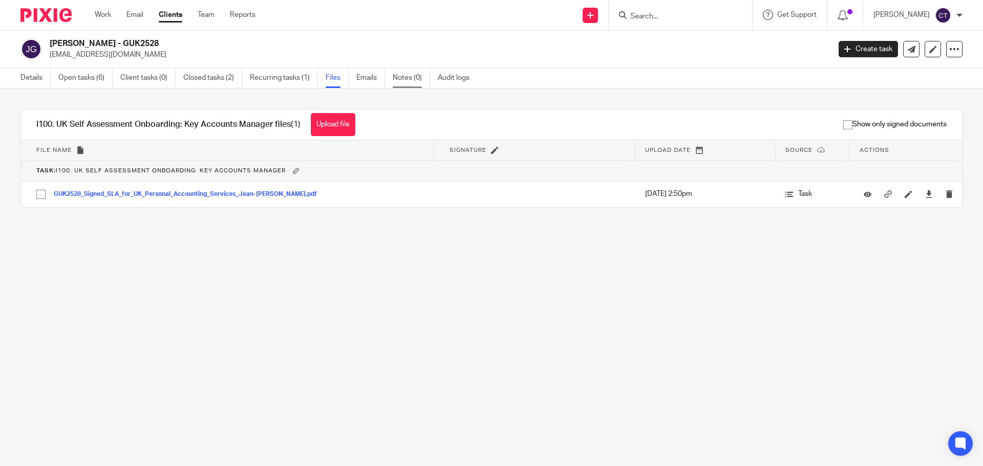
click at [401, 78] on link "Notes (0)" at bounding box center [411, 78] width 37 height 20
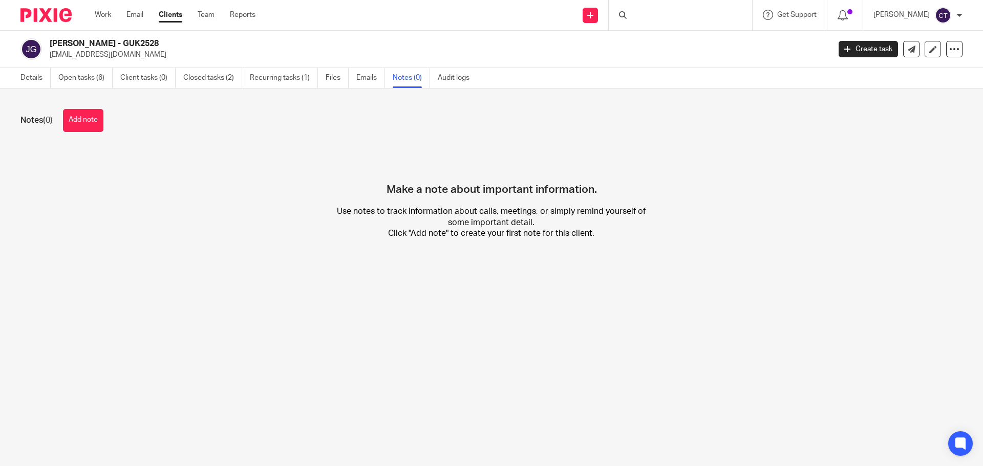
click at [70, 121] on button "Add note" at bounding box center [83, 120] width 40 height 23
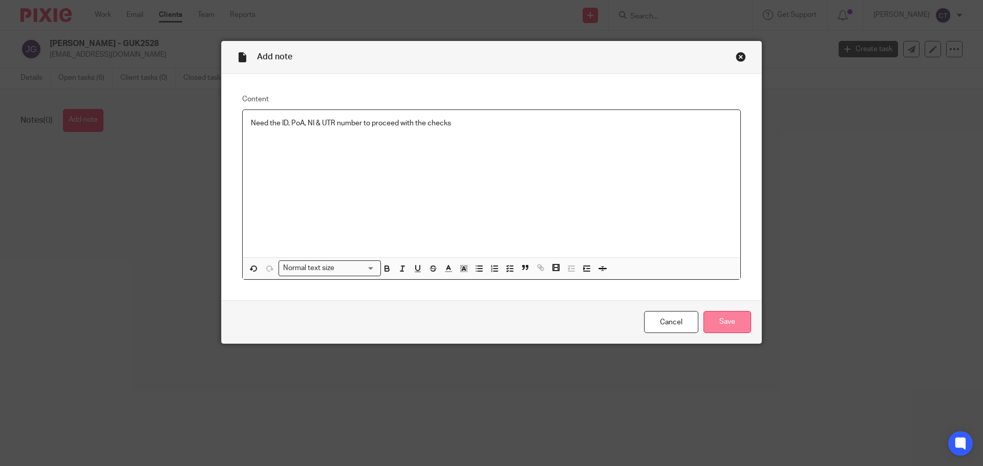
click at [729, 326] on input "Save" at bounding box center [727, 322] width 48 height 22
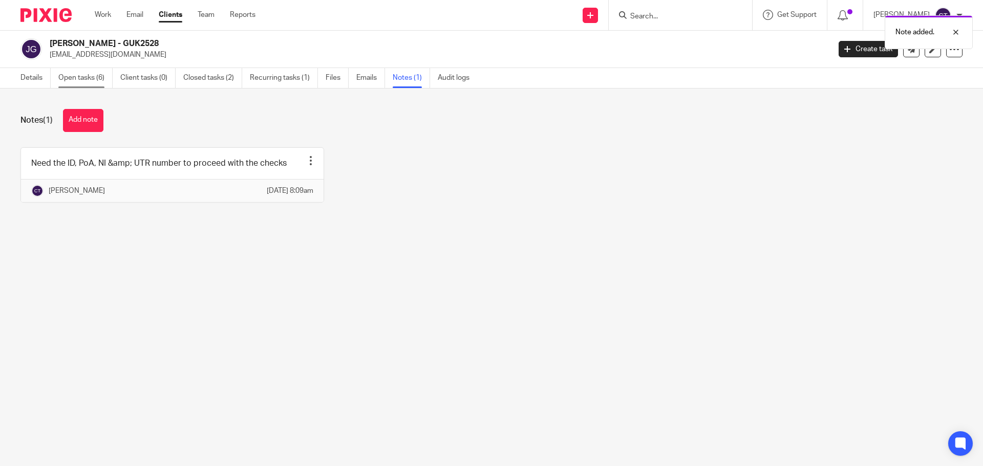
click at [77, 75] on link "Open tasks (6)" at bounding box center [85, 78] width 54 height 20
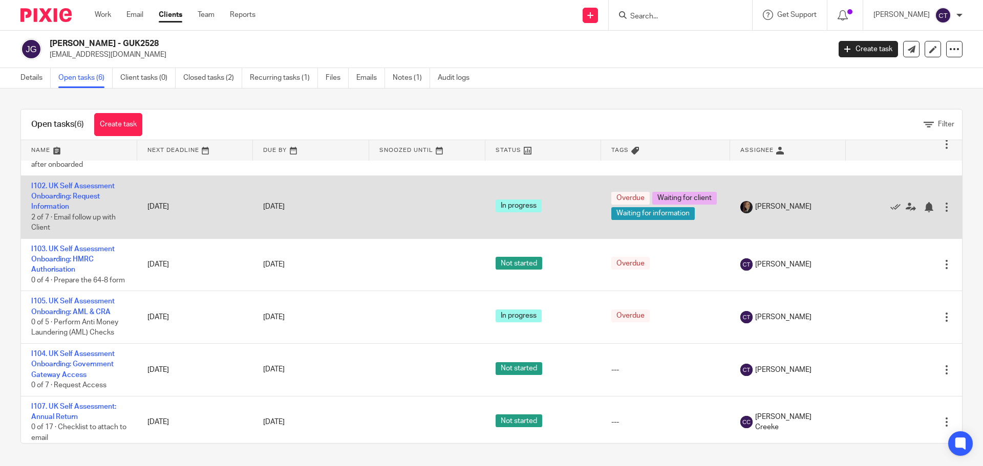
scroll to position [64, 0]
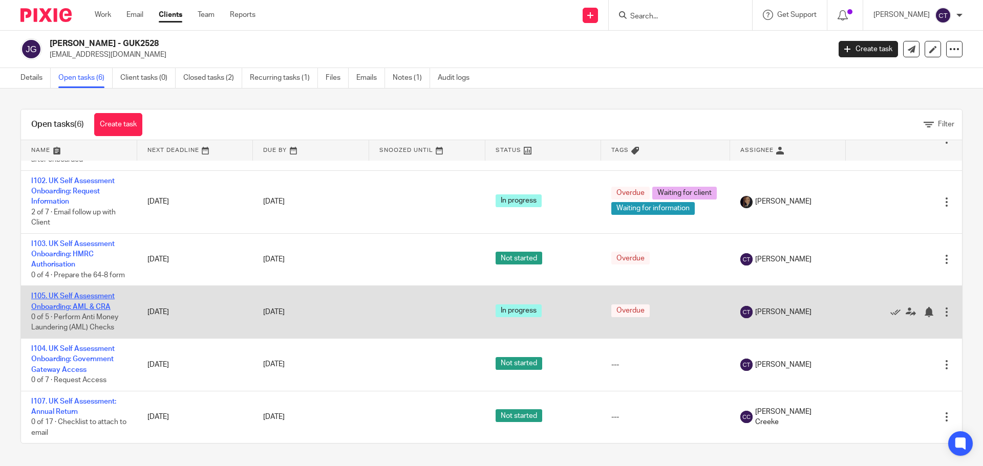
drag, startPoint x: 71, startPoint y: 302, endPoint x: 57, endPoint y: 305, distance: 14.2
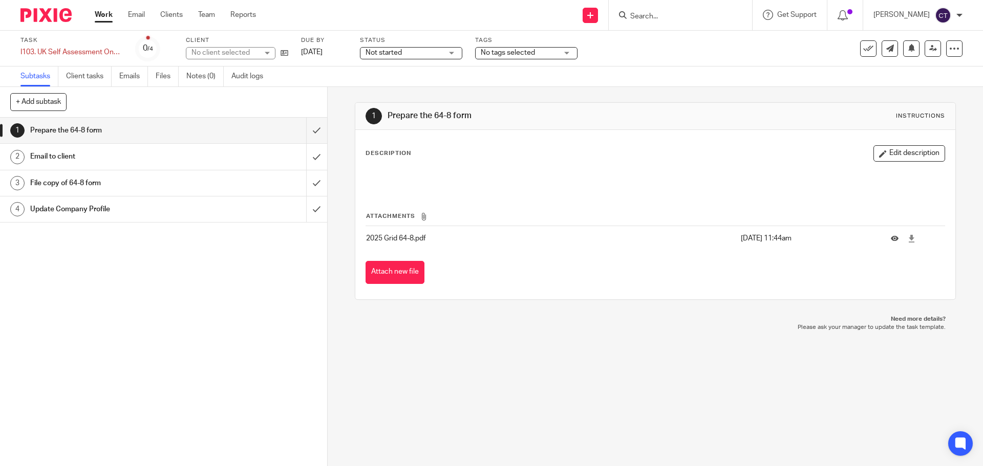
click at [446, 56] on div "Not started Not started" at bounding box center [411, 53] width 102 height 12
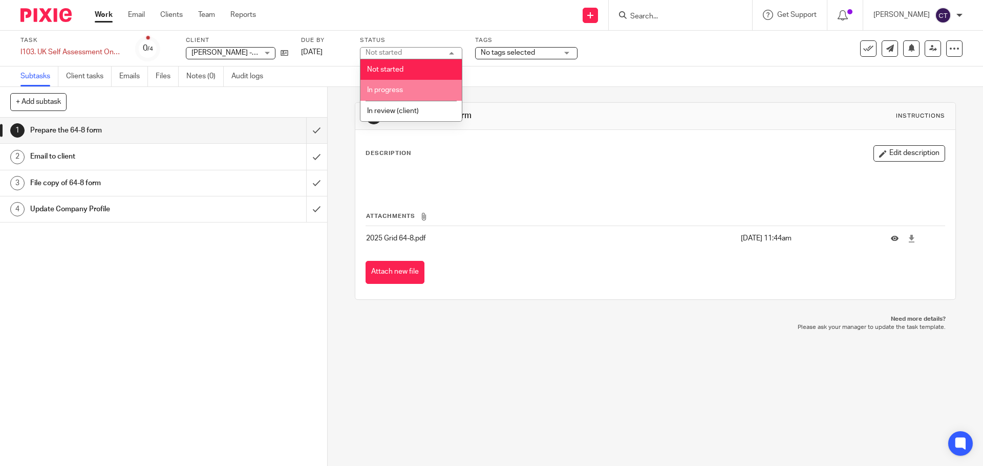
click at [440, 96] on li "In progress" at bounding box center [410, 90] width 101 height 21
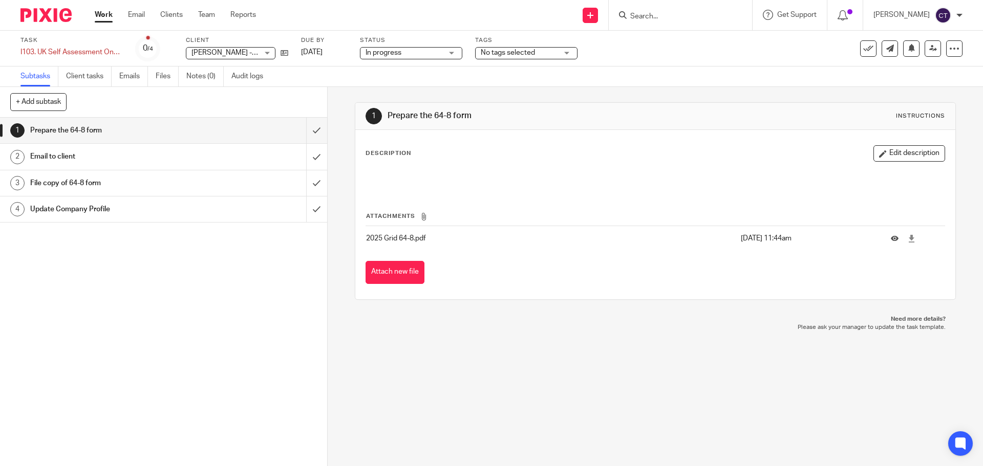
click at [548, 56] on span "No tags selected" at bounding box center [519, 53] width 77 height 11
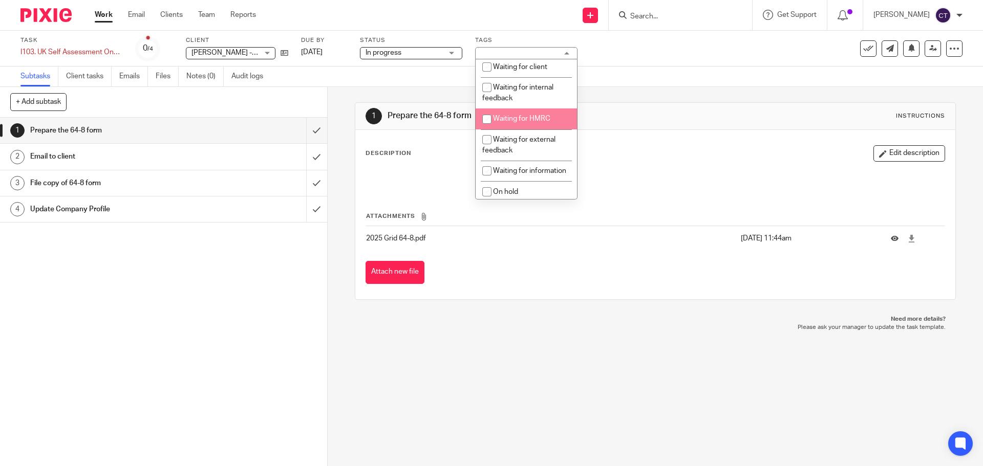
scroll to position [102, 0]
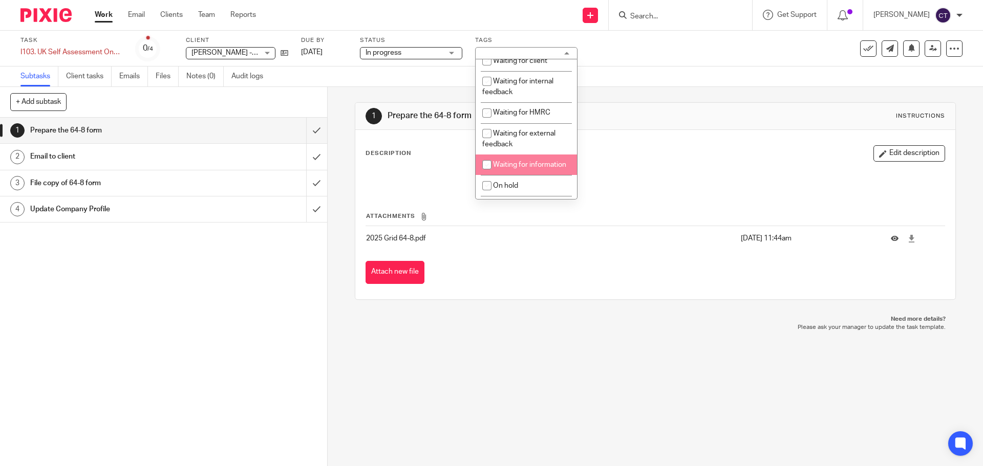
click at [540, 163] on li "Waiting for information" at bounding box center [526, 165] width 101 height 21
checkbox input "true"
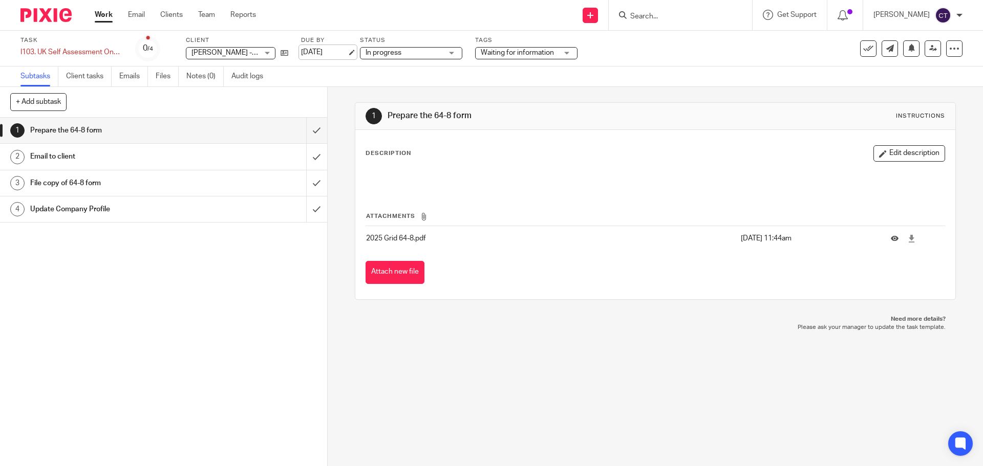
click at [335, 50] on link "9 Oct 2025" at bounding box center [324, 52] width 46 height 11
click at [209, 72] on link "Notes (0)" at bounding box center [204, 77] width 37 height 20
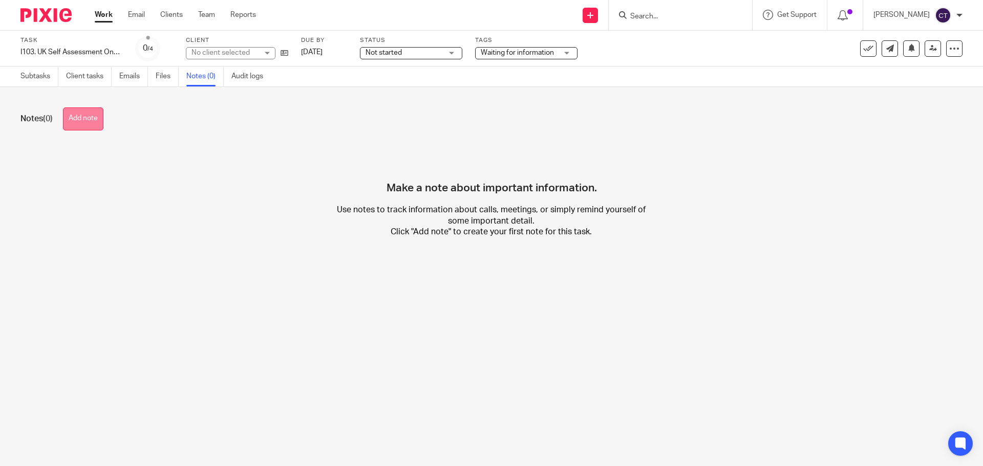
click at [80, 115] on button "Add note" at bounding box center [83, 119] width 40 height 23
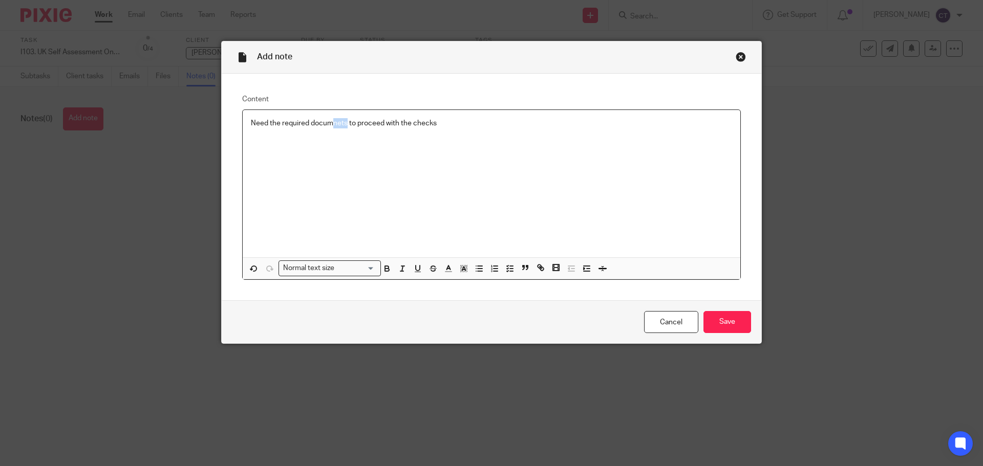
drag, startPoint x: 343, startPoint y: 124, endPoint x: 328, endPoint y: 122, distance: 15.6
click at [328, 122] on p "Need the required documnets to proceed with the checks" at bounding box center [491, 123] width 481 height 10
click at [714, 325] on input "Save" at bounding box center [727, 322] width 48 height 22
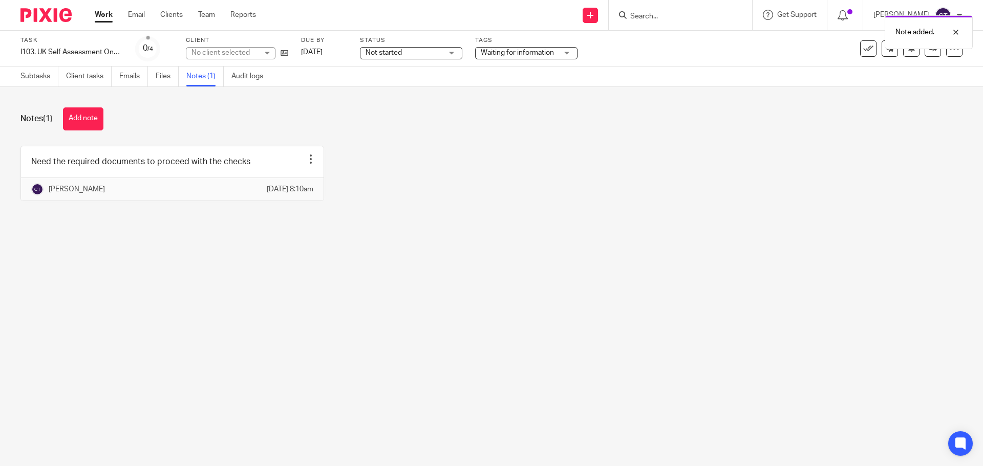
click at [404, 49] on span "Not started" at bounding box center [404, 53] width 77 height 11
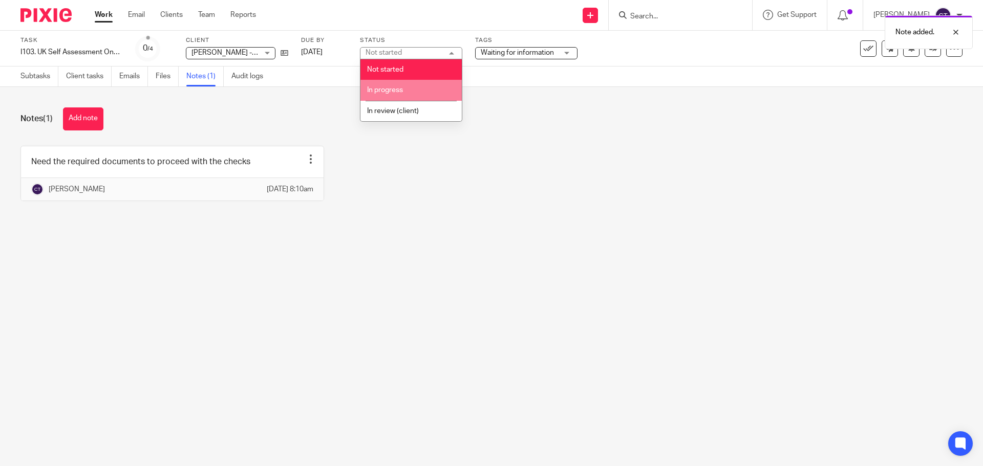
click at [402, 94] on li "In progress" at bounding box center [410, 90] width 101 height 21
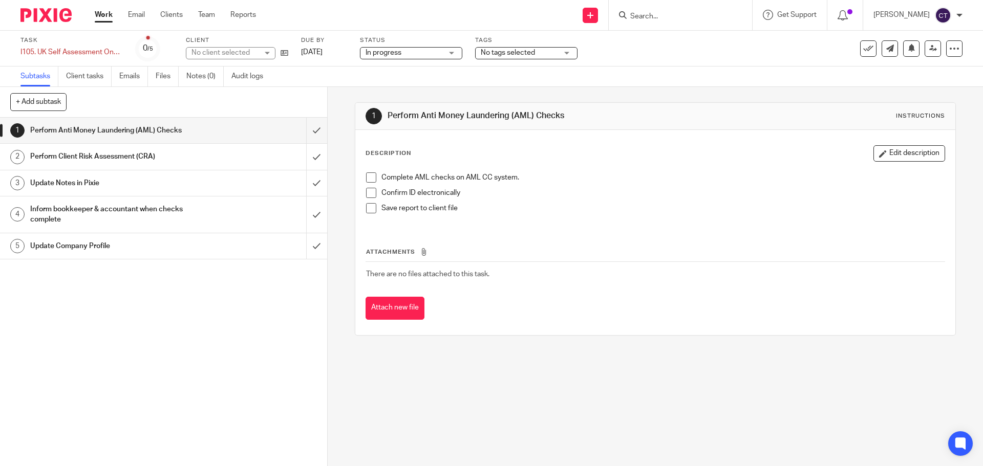
click at [522, 55] on span "No tags selected" at bounding box center [508, 52] width 54 height 7
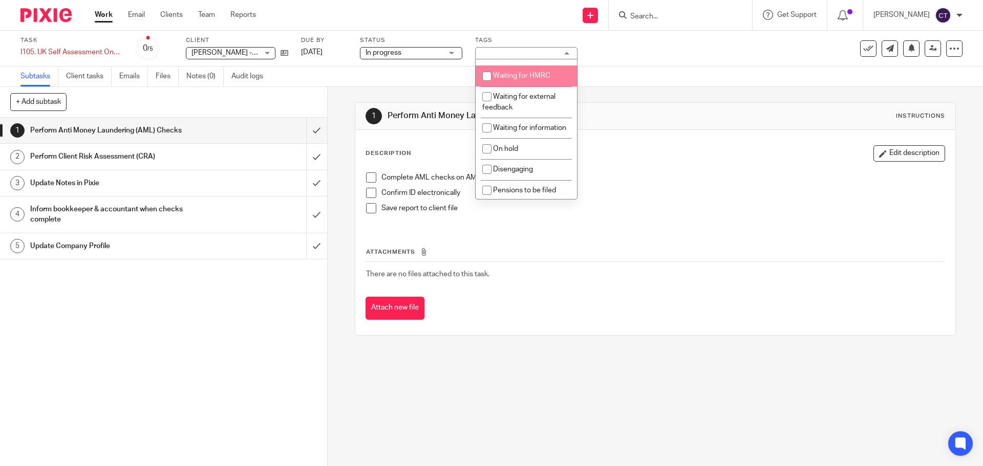
scroll to position [154, 0]
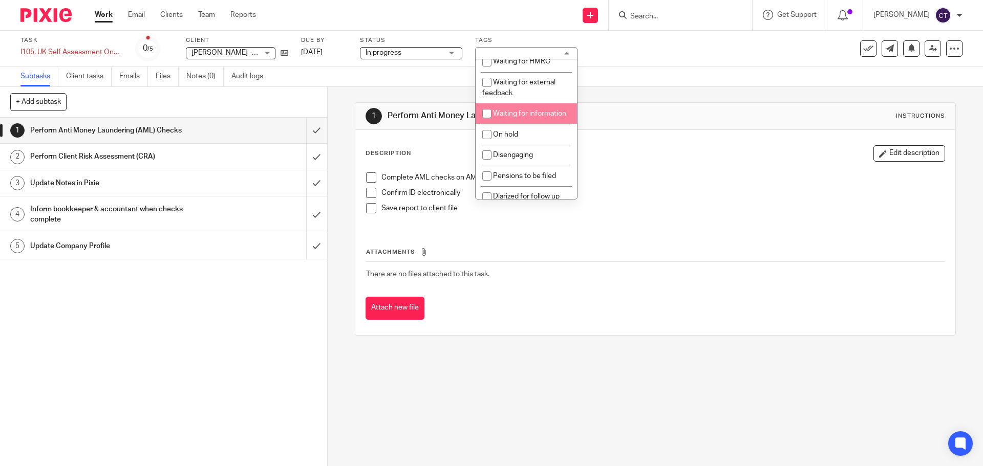
click at [534, 122] on li "Waiting for information" at bounding box center [526, 113] width 101 height 21
checkbox input "true"
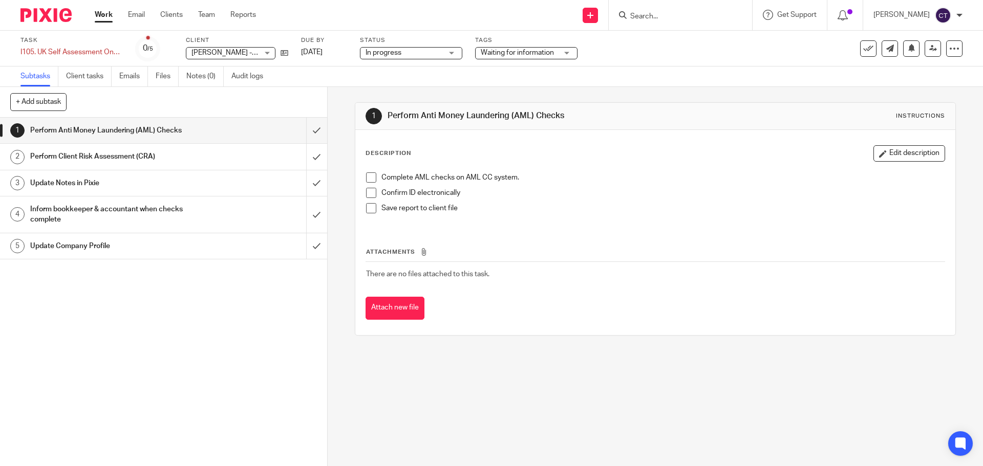
drag, startPoint x: 333, startPoint y: 46, endPoint x: 339, endPoint y: 71, distance: 26.0
click at [333, 48] on link "9 Oct 2025" at bounding box center [324, 52] width 46 height 11
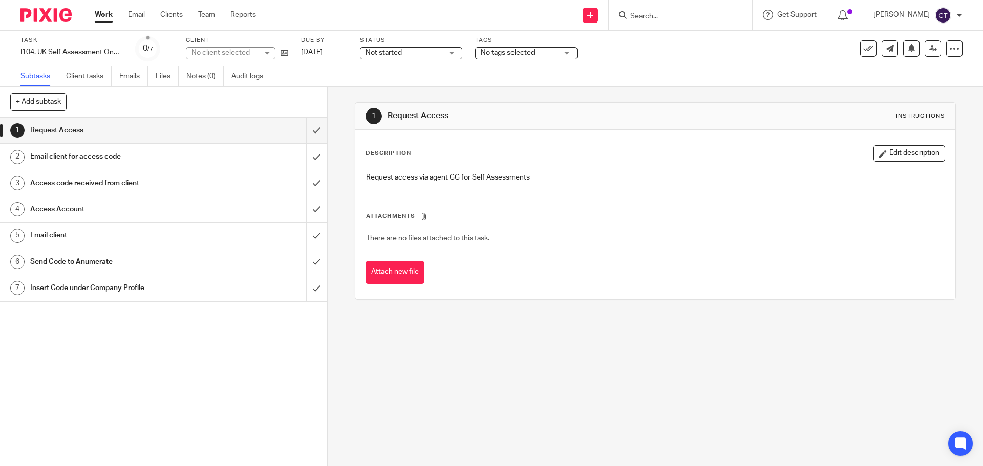
click at [409, 53] on span "Not started" at bounding box center [404, 53] width 77 height 11
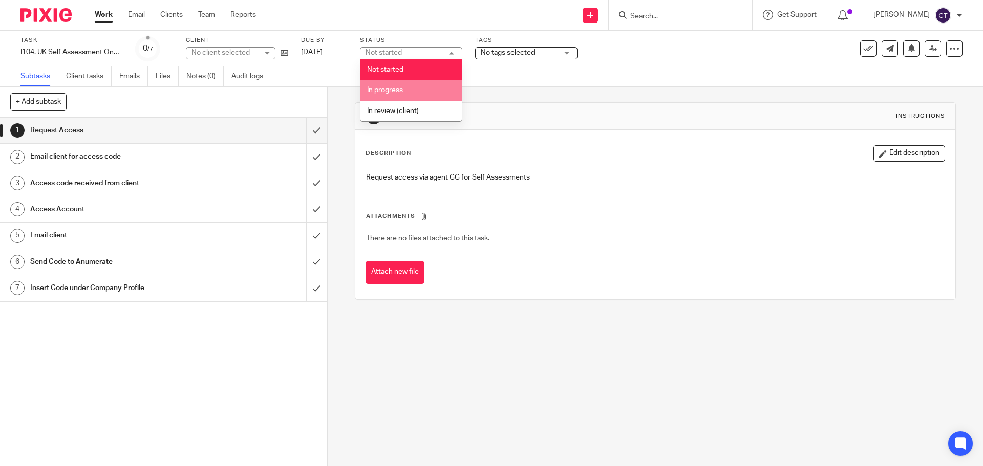
click at [421, 88] on li "In progress" at bounding box center [410, 90] width 101 height 21
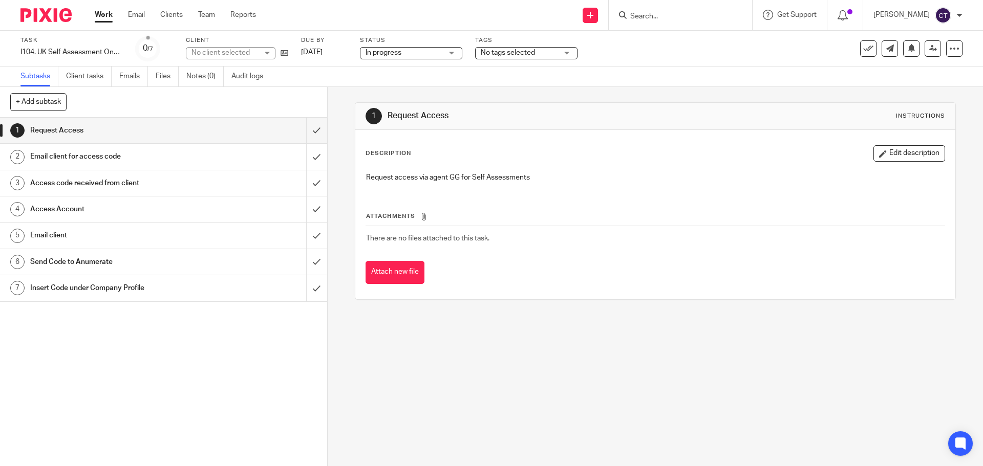
click at [535, 53] on span "No tags selected" at bounding box center [519, 53] width 77 height 11
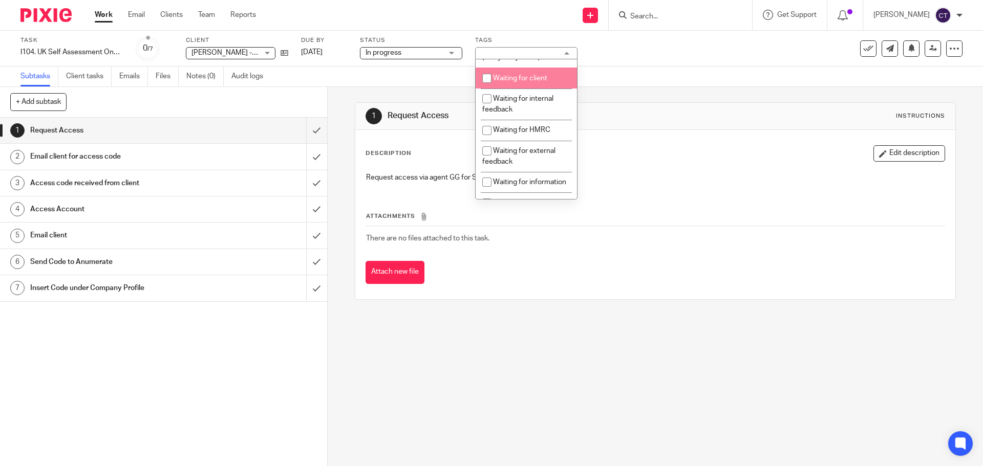
scroll to position [154, 0]
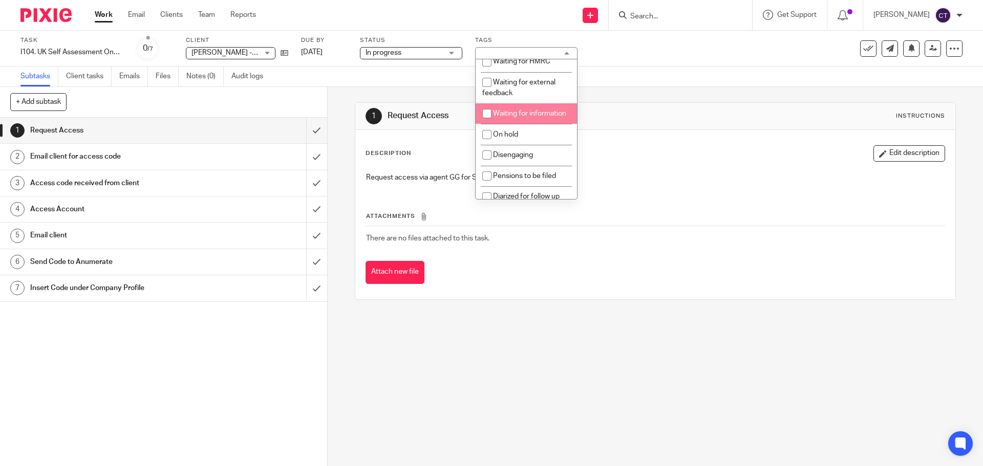
click at [541, 121] on li "Waiting for information" at bounding box center [526, 113] width 101 height 21
checkbox input "true"
click at [338, 56] on link "16 Oct 2025" at bounding box center [324, 52] width 46 height 11
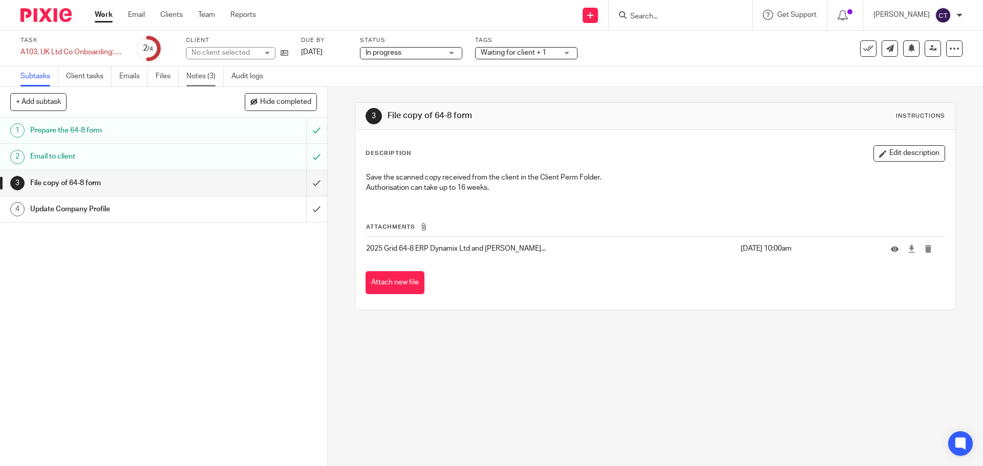
click at [194, 75] on link "Notes (3)" at bounding box center [204, 77] width 37 height 20
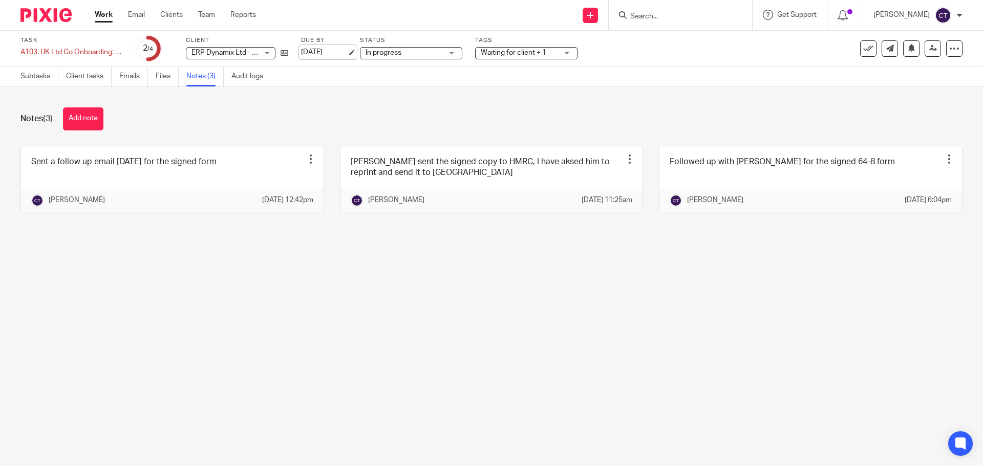
click at [343, 54] on link "[DATE]" at bounding box center [324, 52] width 46 height 11
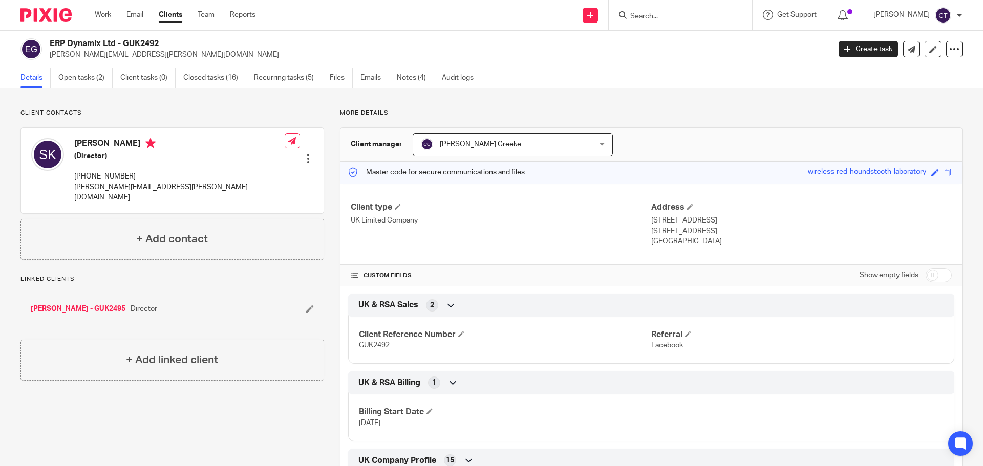
drag, startPoint x: 108, startPoint y: 44, endPoint x: 51, endPoint y: 44, distance: 56.8
click at [51, 44] on h2 "ERP Dynamix Ltd - GUK2492" at bounding box center [359, 43] width 619 height 11
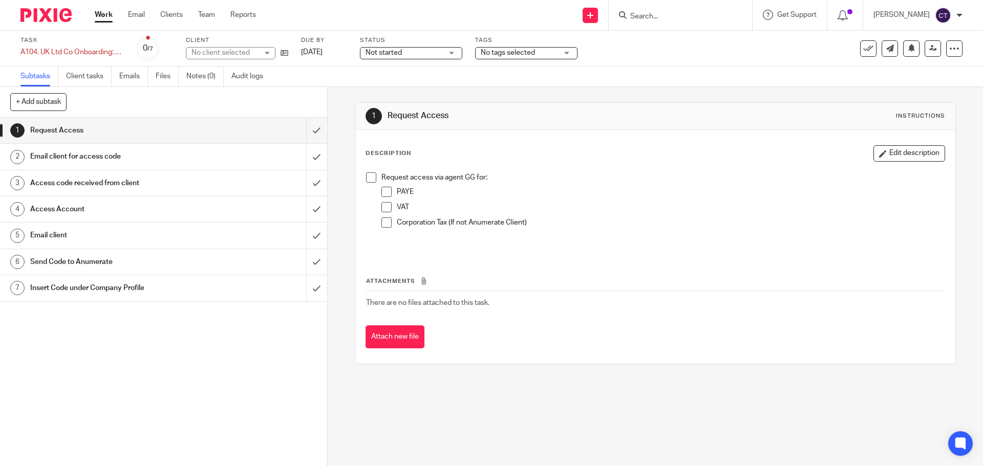
click at [440, 55] on span "Not started" at bounding box center [404, 53] width 77 height 11
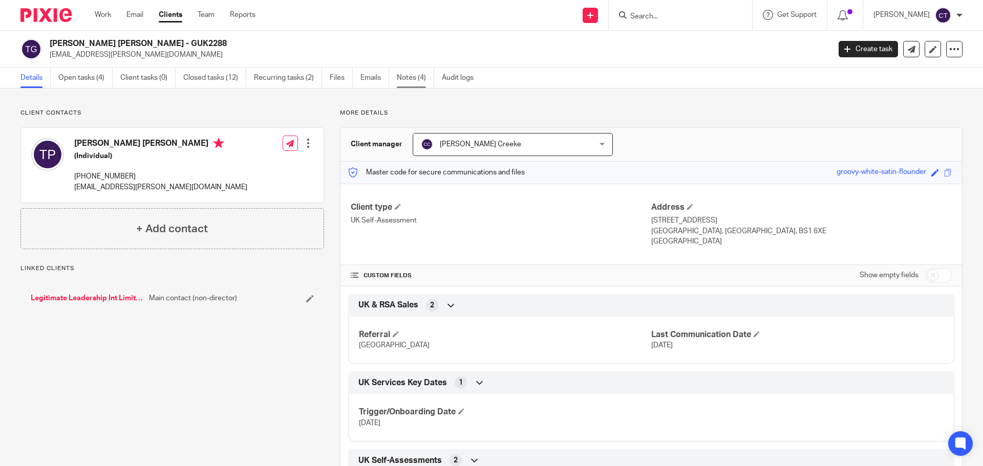
click at [402, 79] on link "Notes (4)" at bounding box center [415, 78] width 37 height 20
